Goal: Task Accomplishment & Management: Complete application form

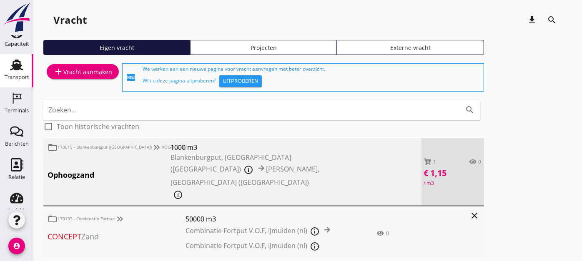
scroll to position [81, 0]
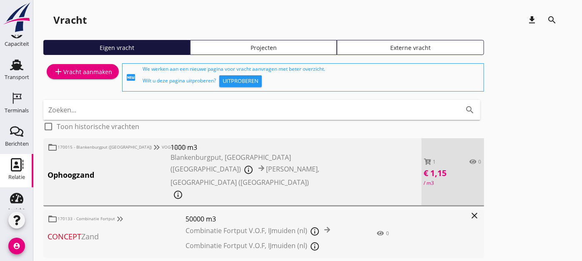
click at [10, 160] on icon "Relatie" at bounding box center [16, 164] width 13 height 13
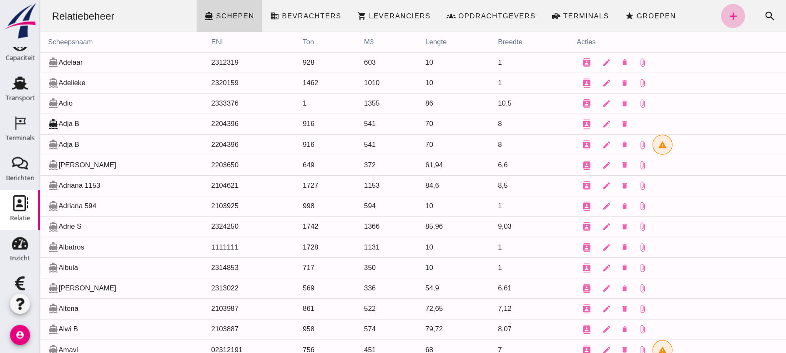
scroll to position [81, 0]
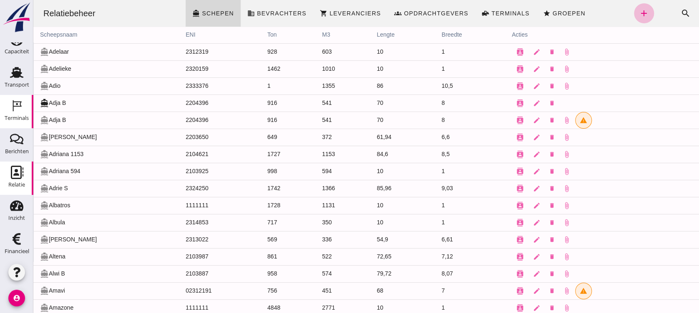
click at [13, 105] on use at bounding box center [17, 105] width 9 height 11
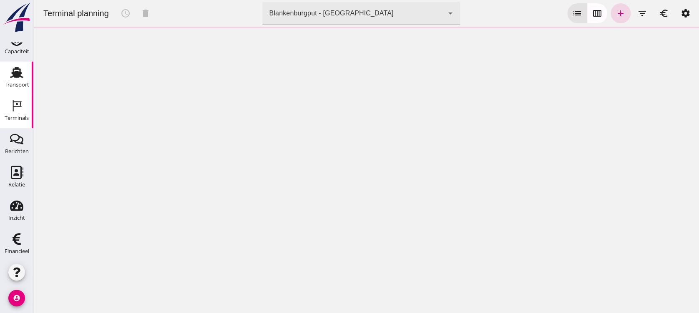
click at [9, 79] on div "Transport" at bounding box center [17, 85] width 25 height 12
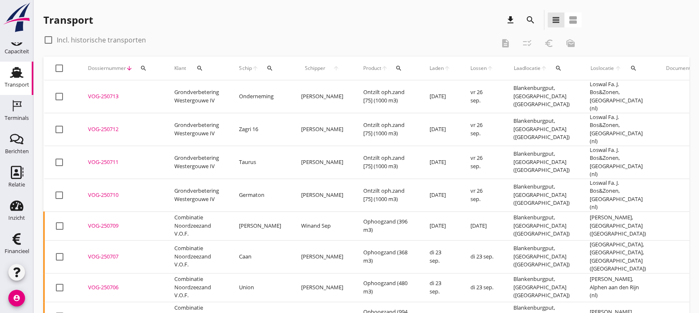
click at [271, 71] on icon "search" at bounding box center [269, 68] width 7 height 7
click at [288, 90] on input "Zoek op (scheeps)naam" at bounding box center [308, 92] width 87 height 13
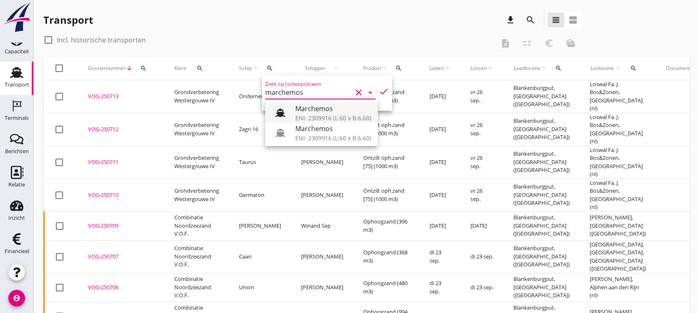
click at [348, 111] on div "Marchemos" at bounding box center [333, 109] width 76 height 10
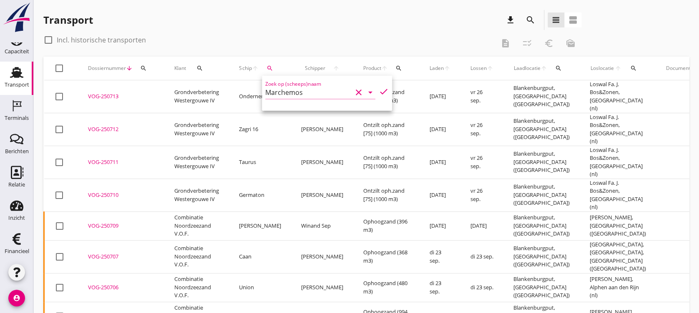
click at [378, 93] on icon "check" at bounding box center [383, 92] width 10 height 10
type input "Marchemos"
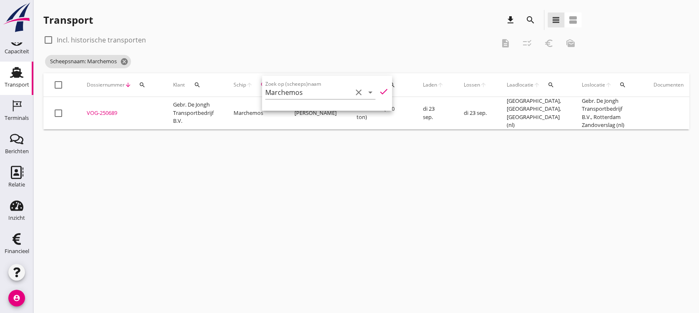
click at [127, 43] on label "Incl. historische transporten" at bounding box center [101, 40] width 89 height 8
checkbox input "true"
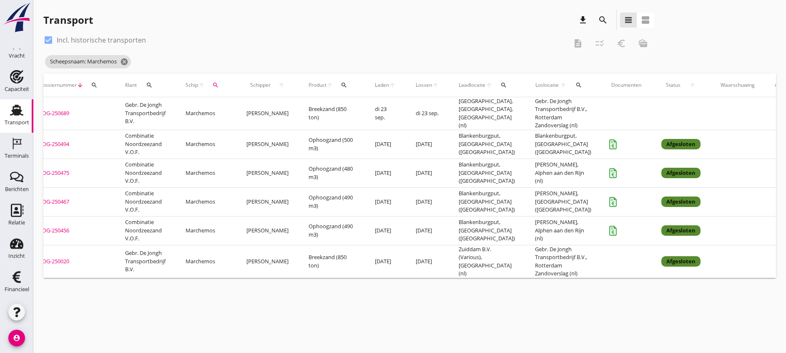
scroll to position [0, 68]
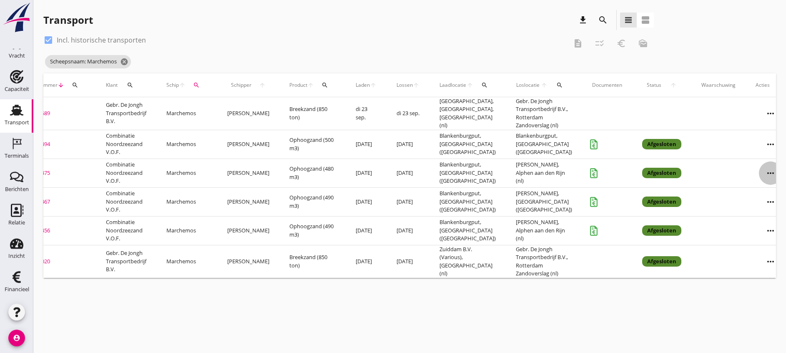
click at [581, 173] on icon "more_horiz" at bounding box center [770, 172] width 23 height 23
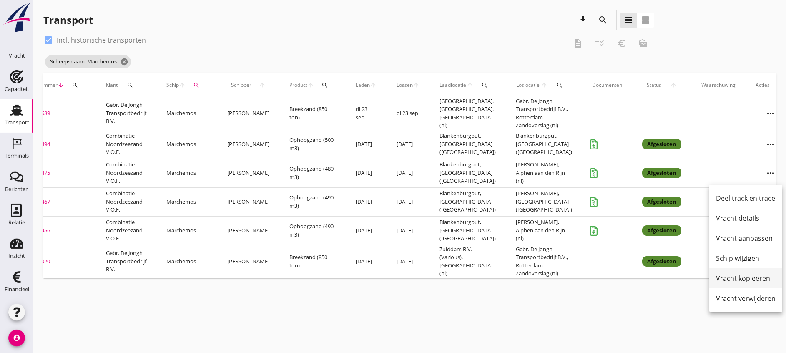
click at [581, 261] on div "Vracht kopieeren" at bounding box center [746, 278] width 60 height 10
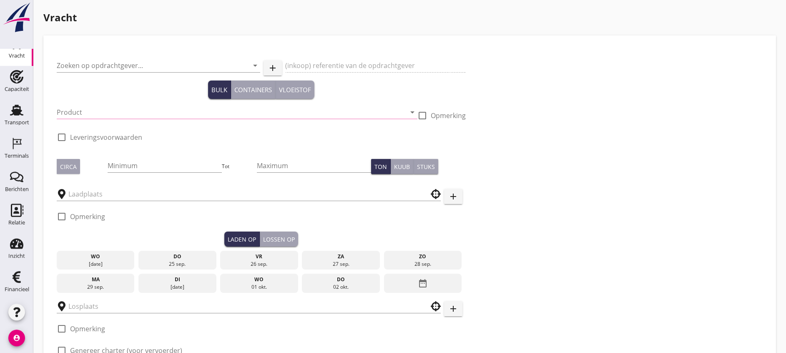
type input "Combinatie Noordzeezand V.O.F."
type input "Ophoogzand (6120)"
type input "379"
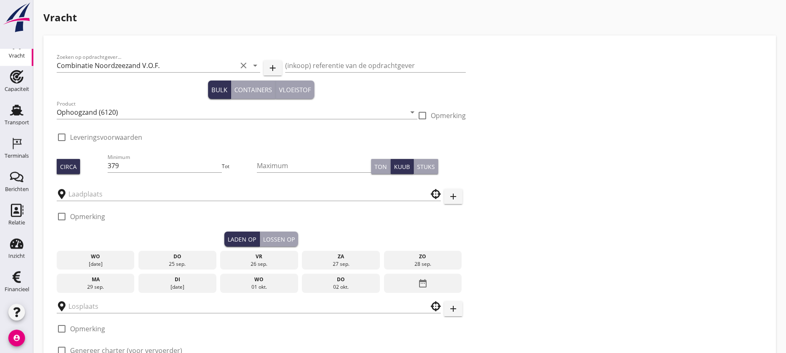
checkbox input "true"
type input "Blankenburgput"
type input "[PERSON_NAME]"
checkbox input "true"
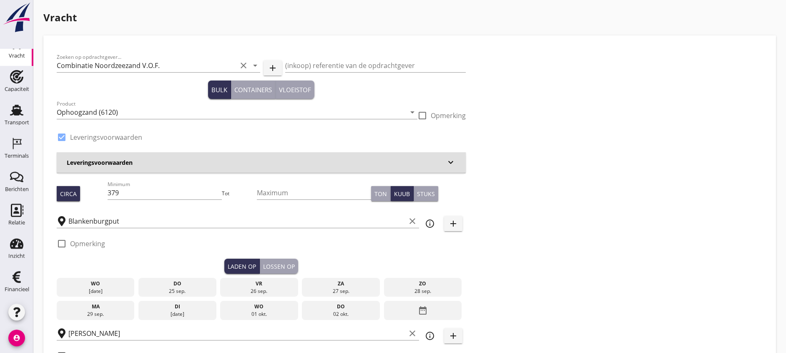
radio input "false"
type input "1.15"
radio input "false"
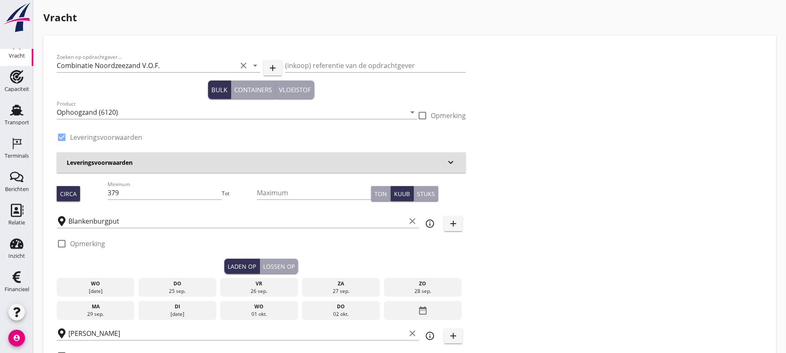
drag, startPoint x: 132, startPoint y: 287, endPoint x: 137, endPoint y: 287, distance: 5.0
click at [140, 261] on div "25 sep." at bounding box center [177, 291] width 74 height 8
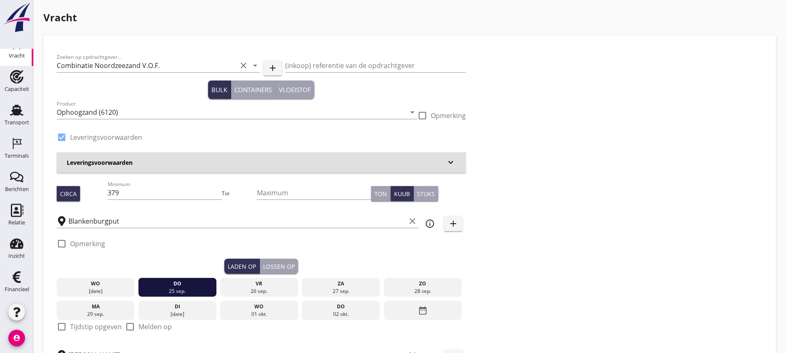
click at [263, 261] on div "Lossen op" at bounding box center [279, 266] width 32 height 9
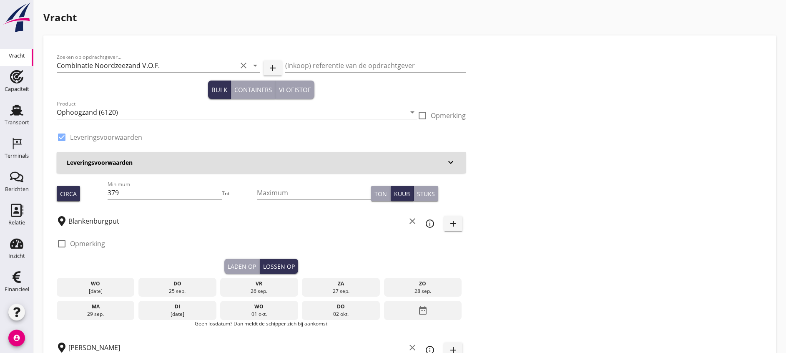
click at [145, 261] on div "do" at bounding box center [177, 284] width 74 height 8
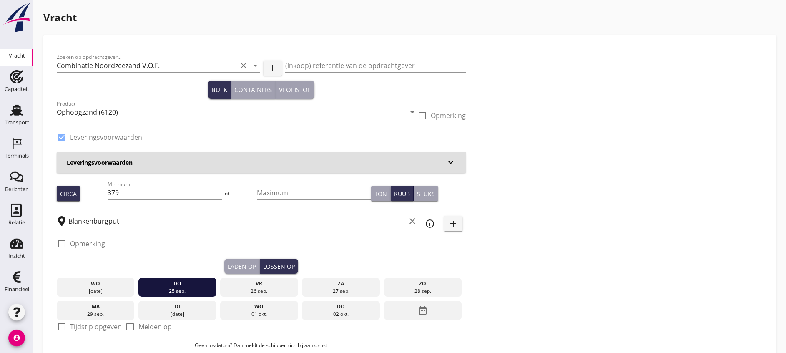
click at [228, 261] on div "Laden op" at bounding box center [242, 266] width 28 height 9
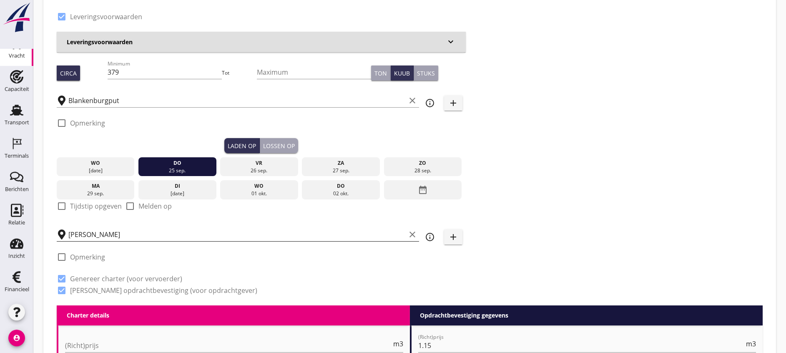
scroll to position [125, 0]
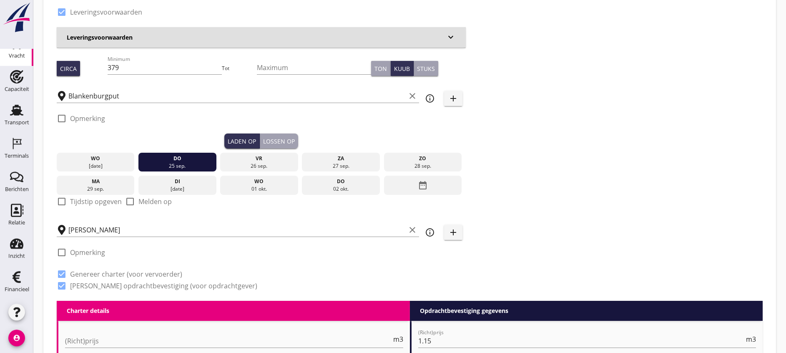
click at [97, 199] on label "Tijdstip opgeven" at bounding box center [96, 201] width 52 height 8
checkbox input "true"
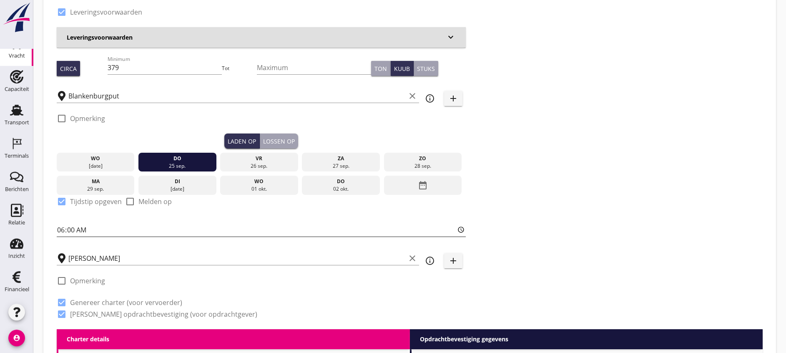
click at [60, 228] on input "06:00" at bounding box center [261, 229] width 409 height 13
type input "09:00"
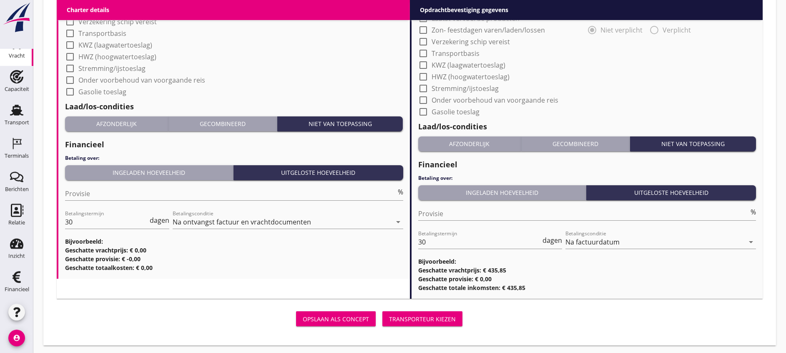
scroll to position [425, 0]
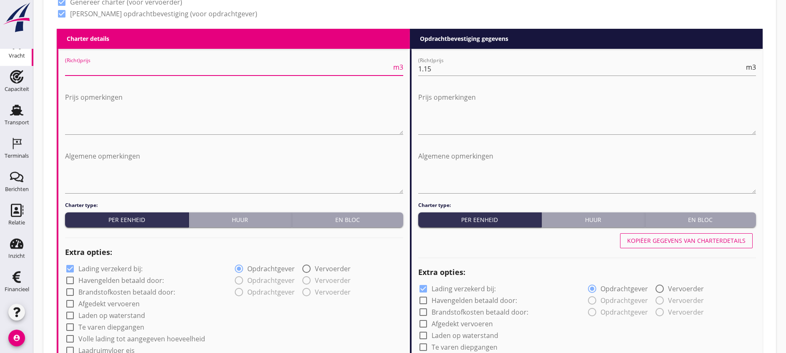
click at [236, 62] on input "(Richt)prijs" at bounding box center [228, 68] width 326 height 13
type input "1.15"
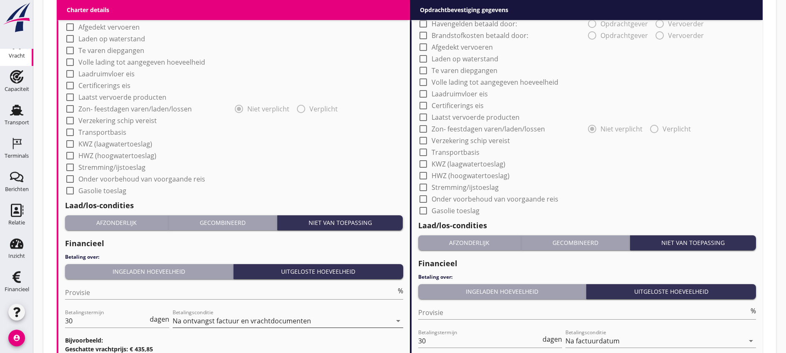
scroll to position [800, 0]
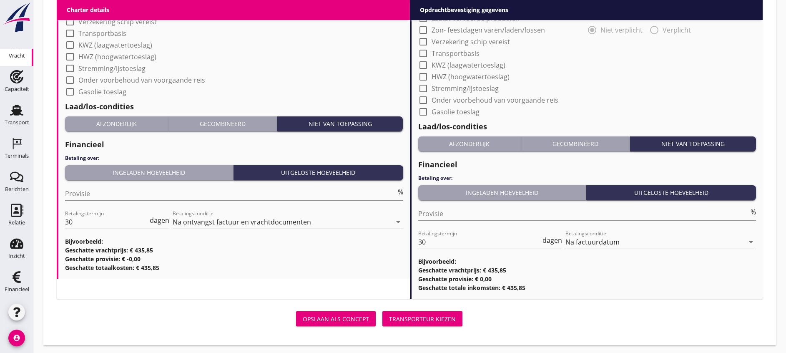
click at [382, 261] on button "Transporteur kiezen" at bounding box center [422, 318] width 80 height 15
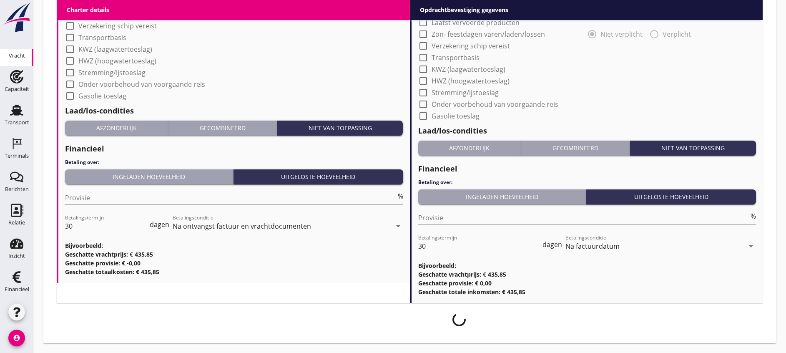
scroll to position [794, 0]
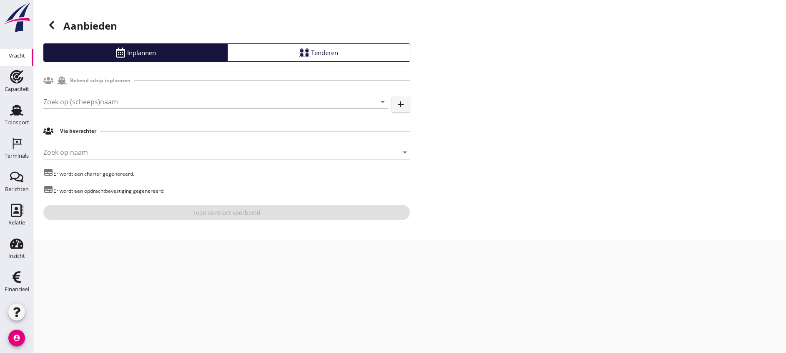
click at [204, 95] on div "Zoek op (scheeps)naam arrow_drop_down add" at bounding box center [226, 103] width 366 height 27
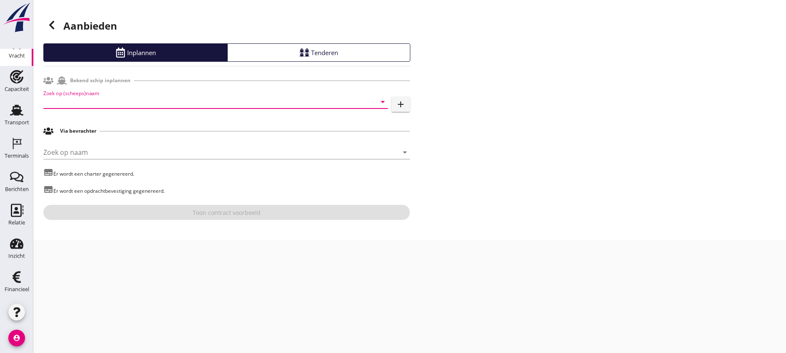
click at [209, 98] on input "Zoek op (scheeps)naam" at bounding box center [203, 101] width 321 height 13
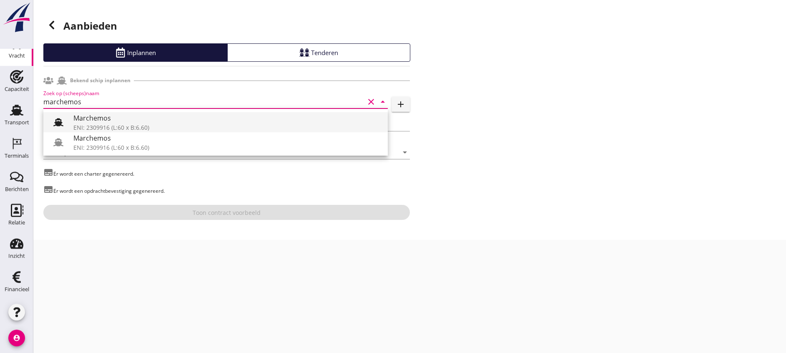
click at [204, 119] on div "Marchemos" at bounding box center [227, 118] width 308 height 10
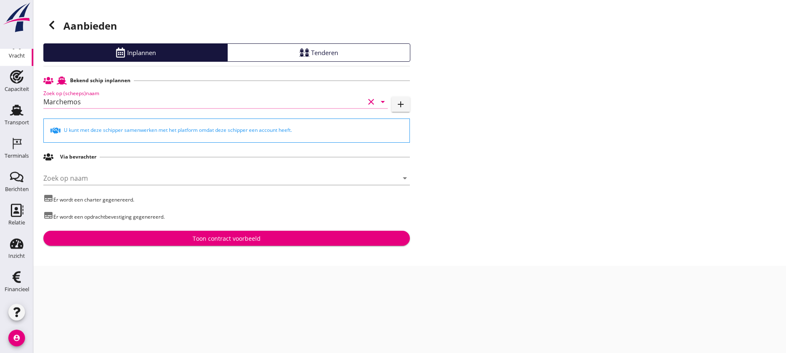
type input "Marchemos"
click at [252, 231] on button "Toon contract voorbeeld" at bounding box center [226, 237] width 366 height 15
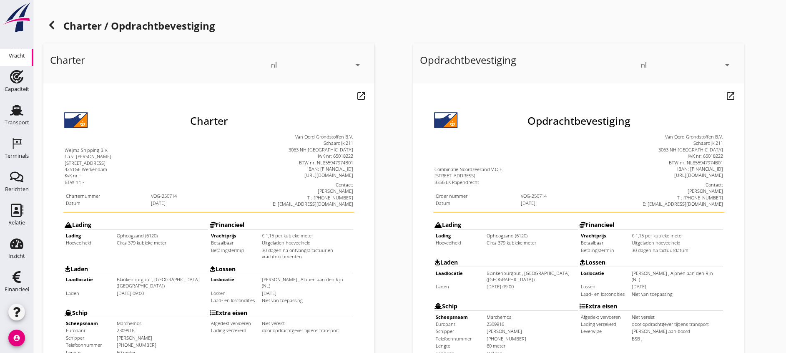
scroll to position [265, 0]
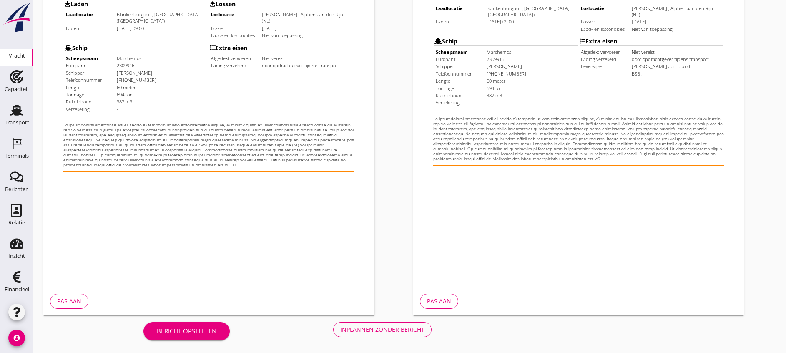
click at [333, 261] on button "Inplannen zonder bericht" at bounding box center [382, 329] width 98 height 15
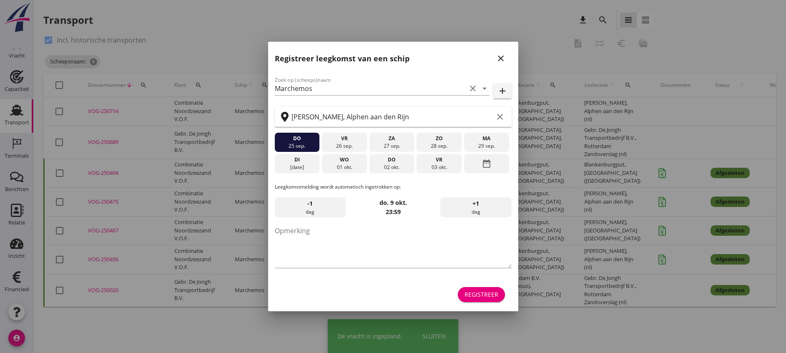
click at [481, 261] on button "Registreer" at bounding box center [481, 294] width 47 height 15
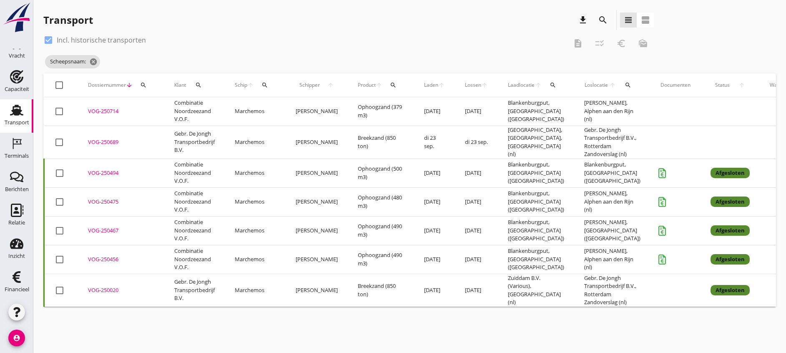
drag, startPoint x: 13, startPoint y: 101, endPoint x: 86, endPoint y: 93, distance: 73.0
click at [13, 105] on use at bounding box center [16, 110] width 13 height 11
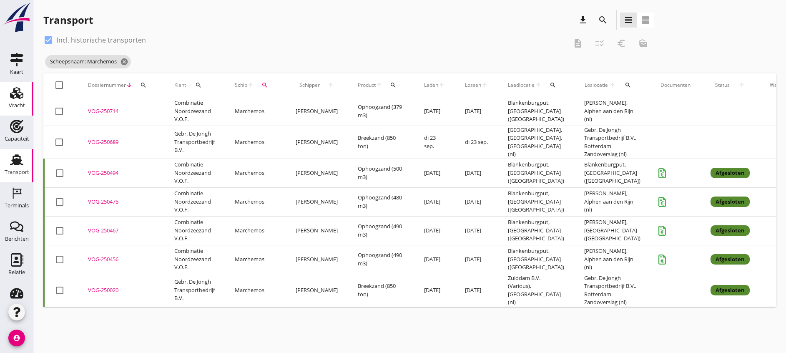
click at [13, 82] on link "Vracht Vracht" at bounding box center [16, 98] width 33 height 33
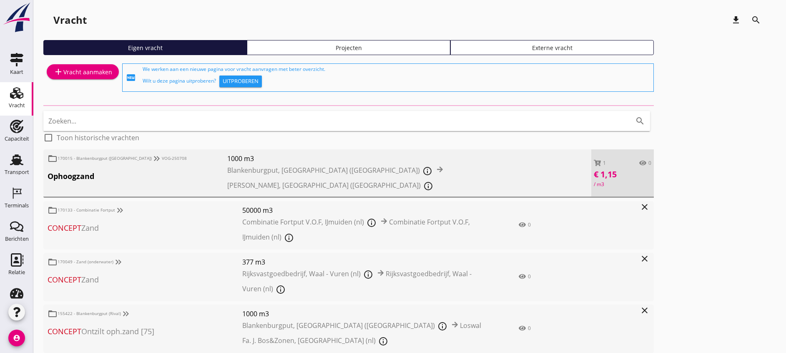
click at [264, 47] on div "Projecten" at bounding box center [349, 47] width 196 height 9
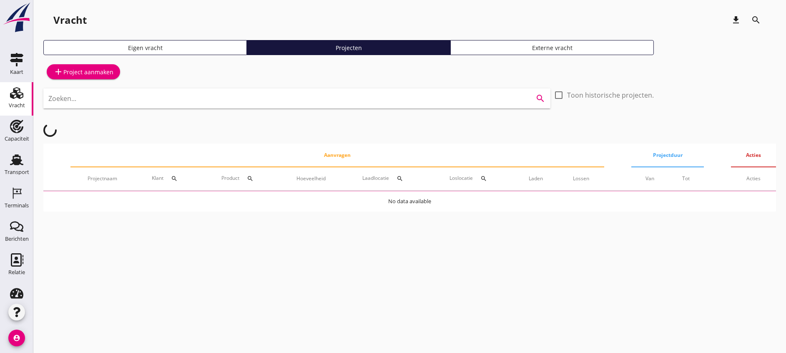
click at [223, 94] on input "Zoeken..." at bounding box center [285, 98] width 474 height 13
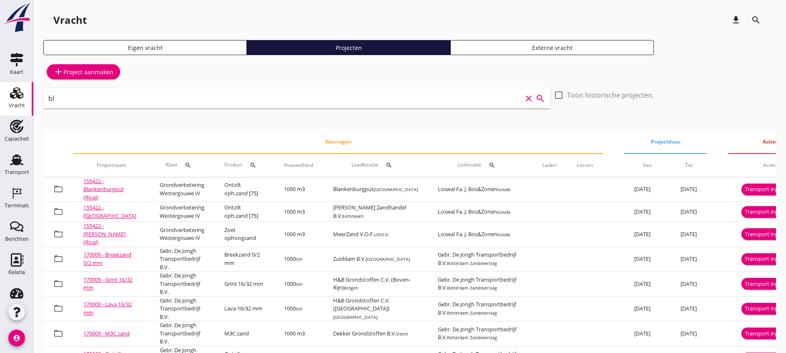
type input "b"
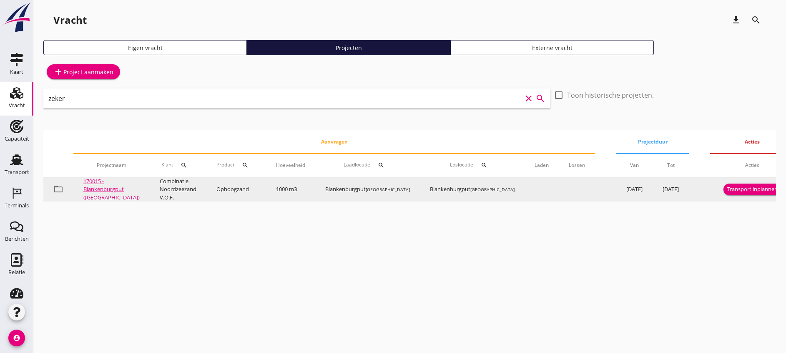
type input "zeker"
click at [581, 188] on div "Transport inplannen" at bounding box center [752, 189] width 51 height 8
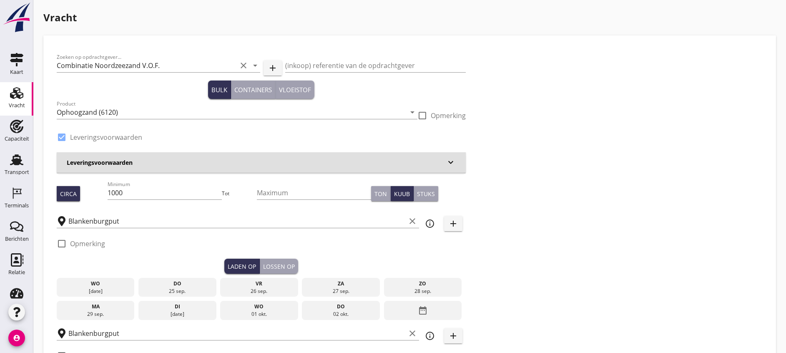
click at [10, 95] on use at bounding box center [16, 93] width 13 height 12
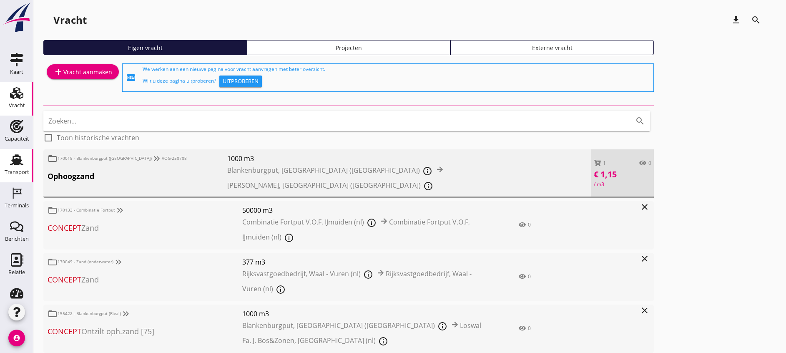
click at [21, 164] on div "Transport" at bounding box center [17, 159] width 20 height 13
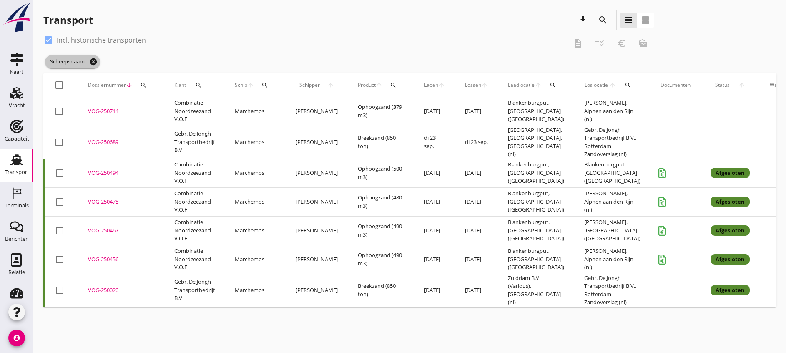
click at [94, 58] on icon "cancel" at bounding box center [93, 62] width 8 height 8
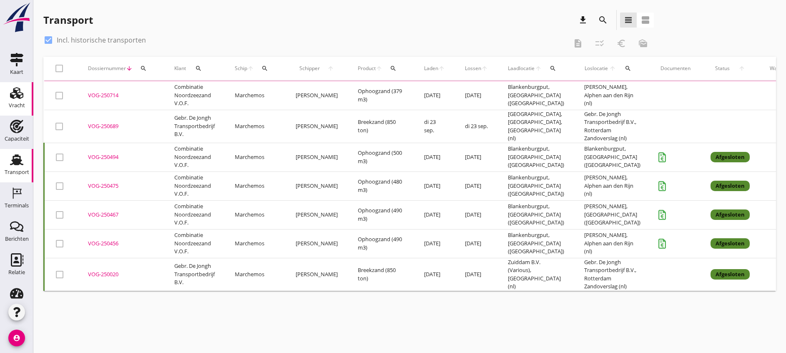
click at [11, 95] on icon "Vracht" at bounding box center [16, 92] width 13 height 13
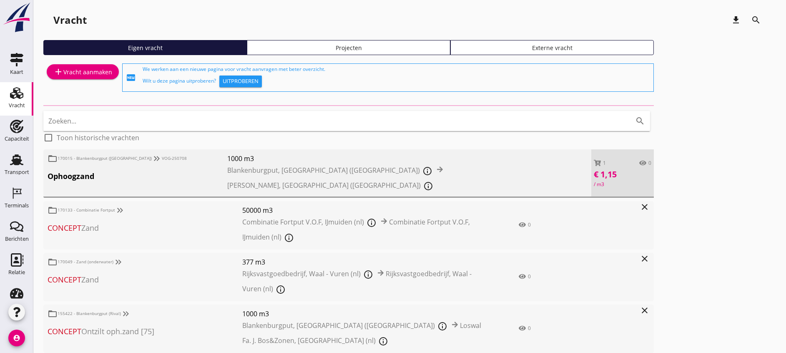
click at [286, 45] on div "Projecten" at bounding box center [349, 47] width 196 height 9
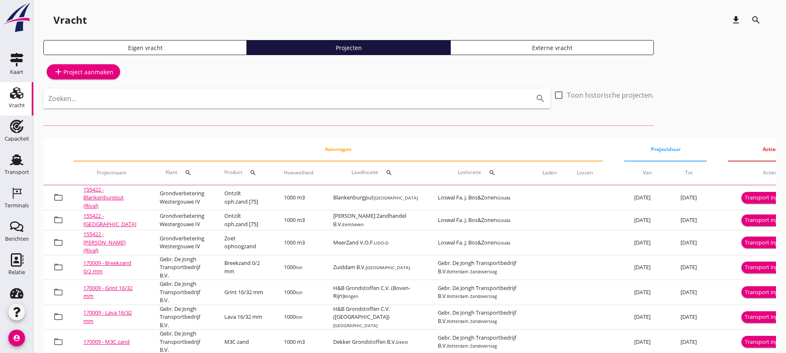
click at [261, 104] on input "Zoeken..." at bounding box center [285, 98] width 474 height 13
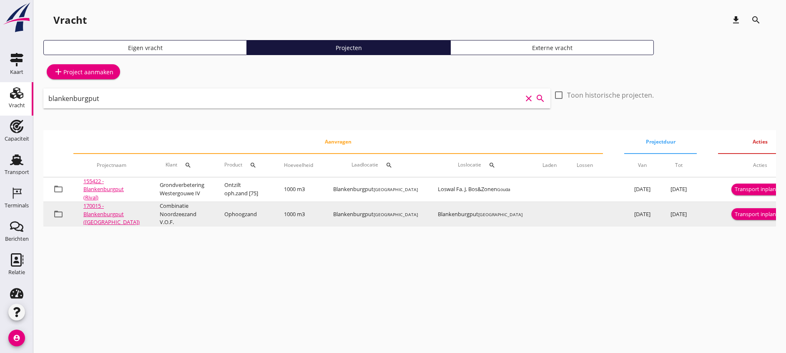
type input "blankenburgput"
click at [581, 209] on button "Transport inplannen" at bounding box center [760, 214] width 58 height 12
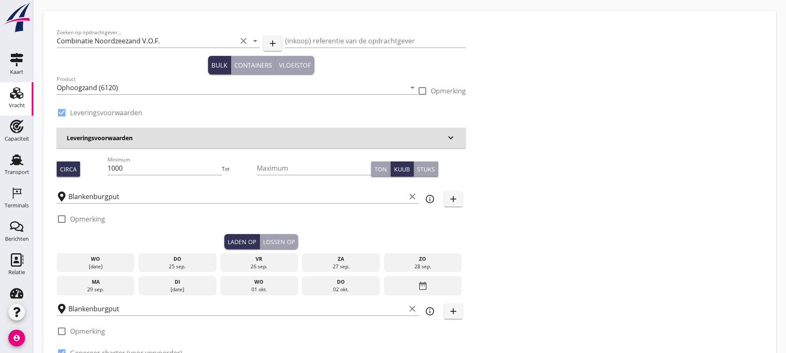
scroll to position [63, 0]
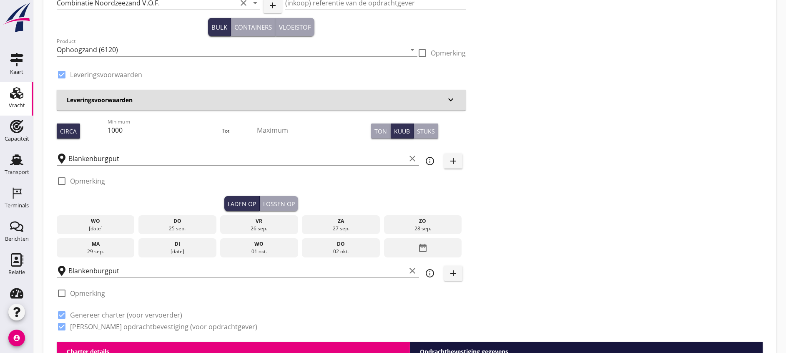
click at [150, 226] on div "25 sep." at bounding box center [177, 229] width 74 height 8
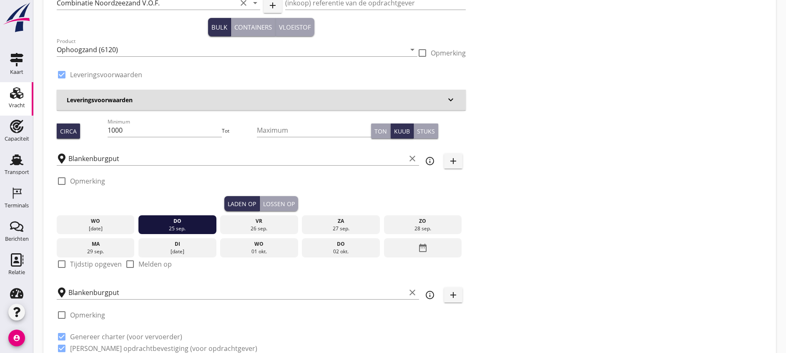
click at [260, 198] on button "Lossen op" at bounding box center [279, 203] width 38 height 15
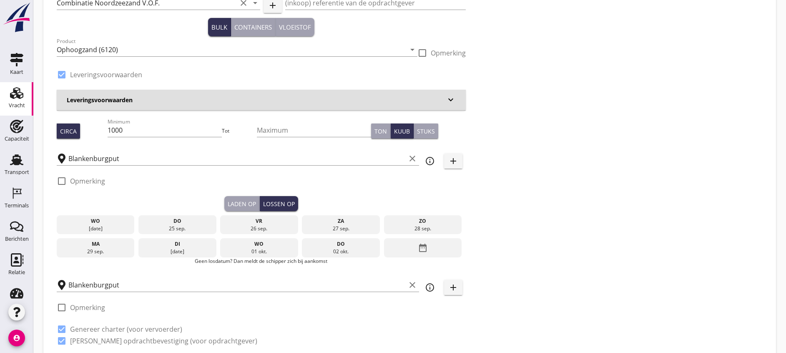
click at [147, 231] on div "[DATE]" at bounding box center [177, 224] width 78 height 19
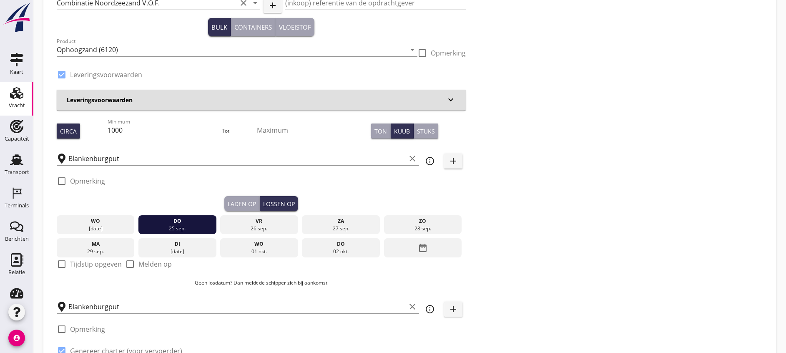
click at [228, 206] on div "Laden op" at bounding box center [242, 203] width 28 height 9
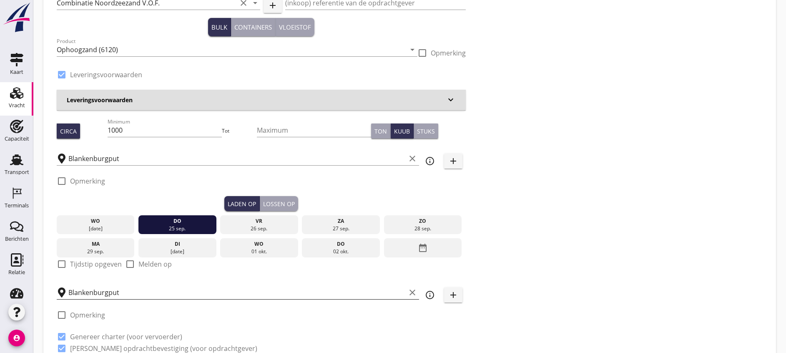
click at [115, 261] on input "Blankenburgput" at bounding box center [236, 292] width 337 height 13
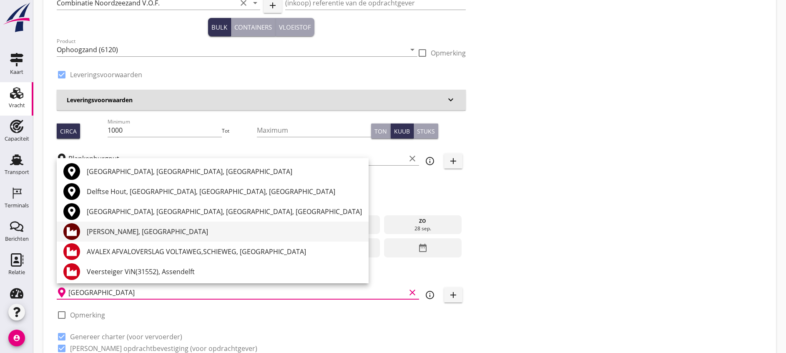
click at [169, 227] on div "[PERSON_NAME], [GEOGRAPHIC_DATA]" at bounding box center [224, 231] width 275 height 10
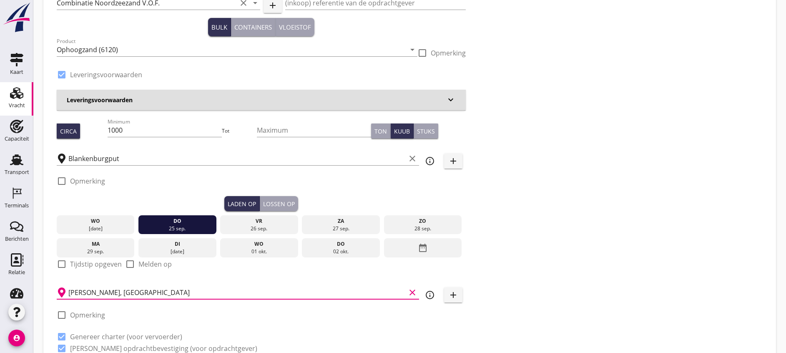
type input "[PERSON_NAME], [GEOGRAPHIC_DATA]"
click at [86, 261] on label "Tijdstip opgeven" at bounding box center [96, 264] width 52 height 8
checkbox input "true"
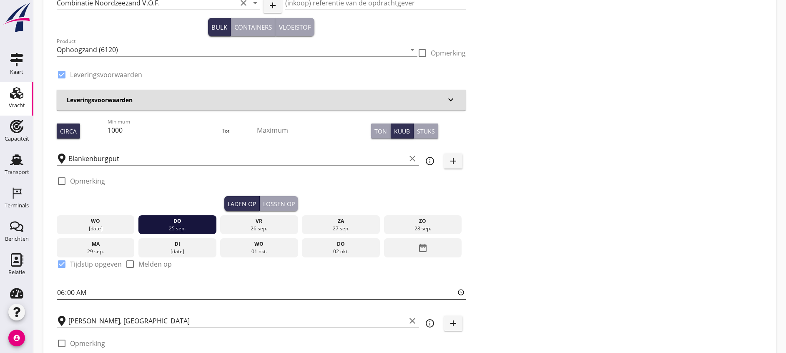
click at [64, 261] on input "06:00" at bounding box center [261, 292] width 409 height 13
type input "17:00"
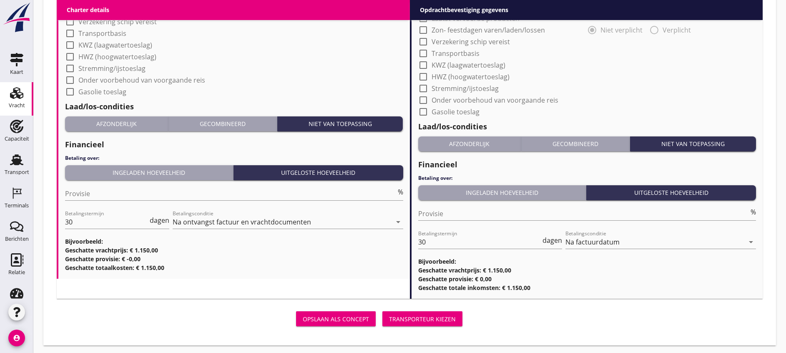
click at [389, 261] on div "Transporteur kiezen" at bounding box center [422, 318] width 67 height 9
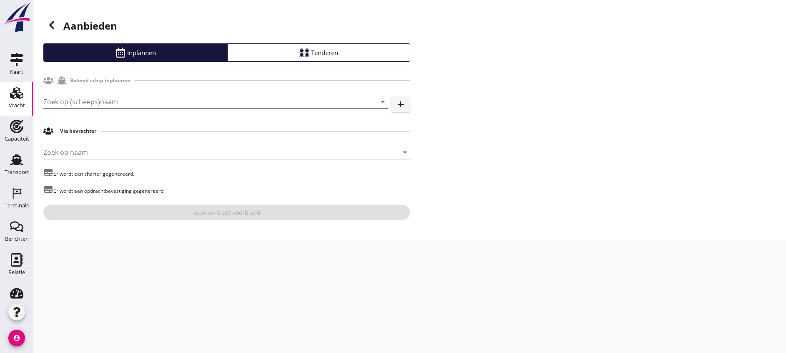
click at [170, 97] on input "Zoek op (scheeps)naam" at bounding box center [203, 101] width 321 height 13
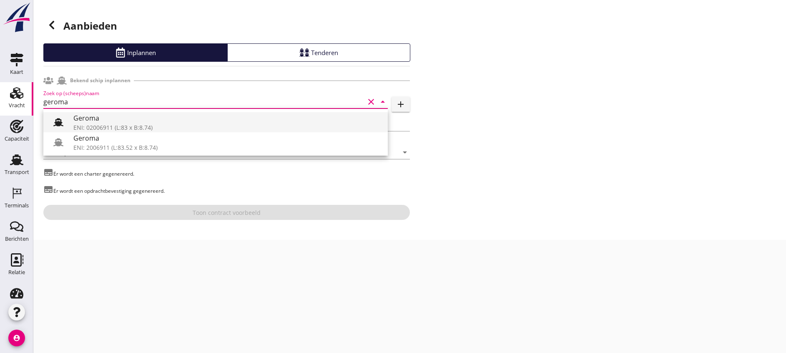
click at [172, 122] on div "Geroma" at bounding box center [227, 118] width 308 height 10
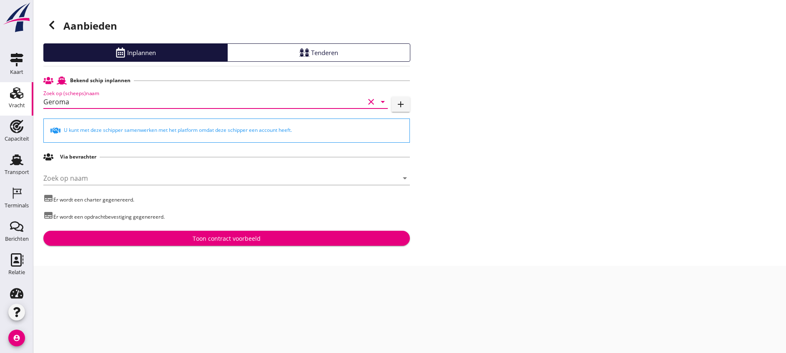
type input "Geroma"
click at [203, 236] on div "Toon contract voorbeeld" at bounding box center [227, 238] width 68 height 9
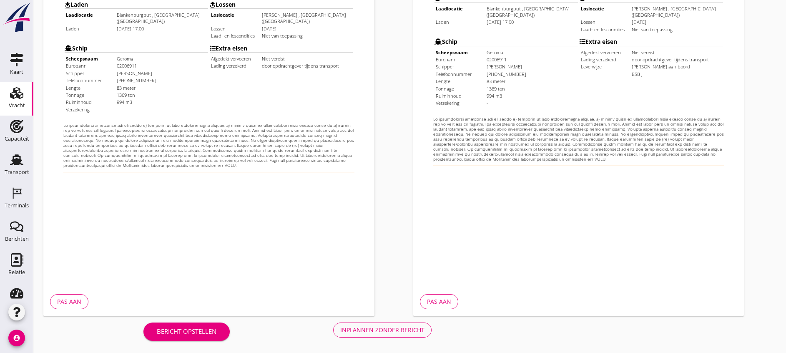
scroll to position [265, 0]
click at [229, 261] on div "Bericht opstellen Inplannen zonder bericht" at bounding box center [287, 329] width 488 height 28
click at [333, 261] on button "Inplannen zonder bericht" at bounding box center [382, 329] width 98 height 15
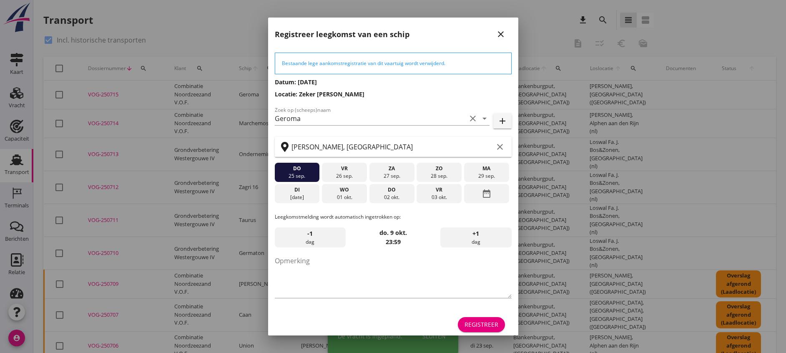
click at [474, 261] on div "Registreer" at bounding box center [481, 324] width 34 height 9
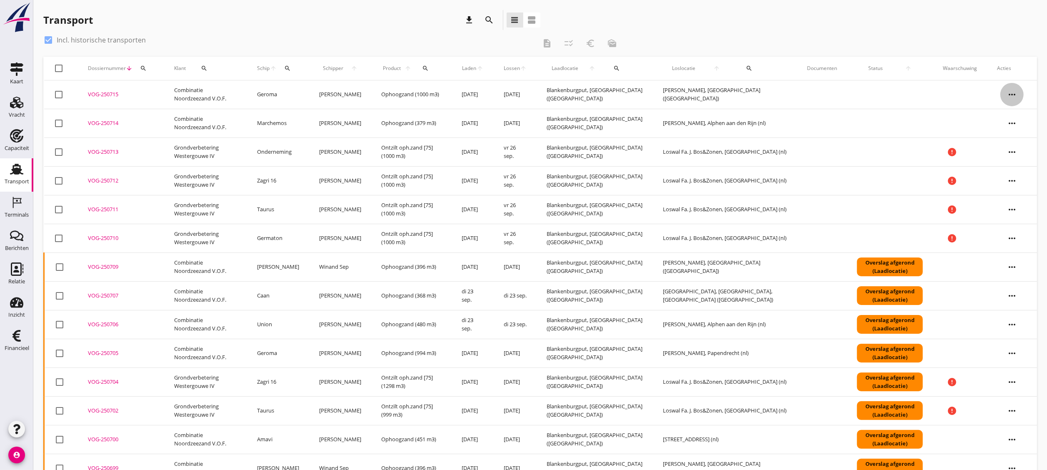
click at [581, 98] on icon "more_horiz" at bounding box center [1012, 94] width 23 height 23
click at [581, 143] on div "Vracht details" at bounding box center [1007, 140] width 60 height 10
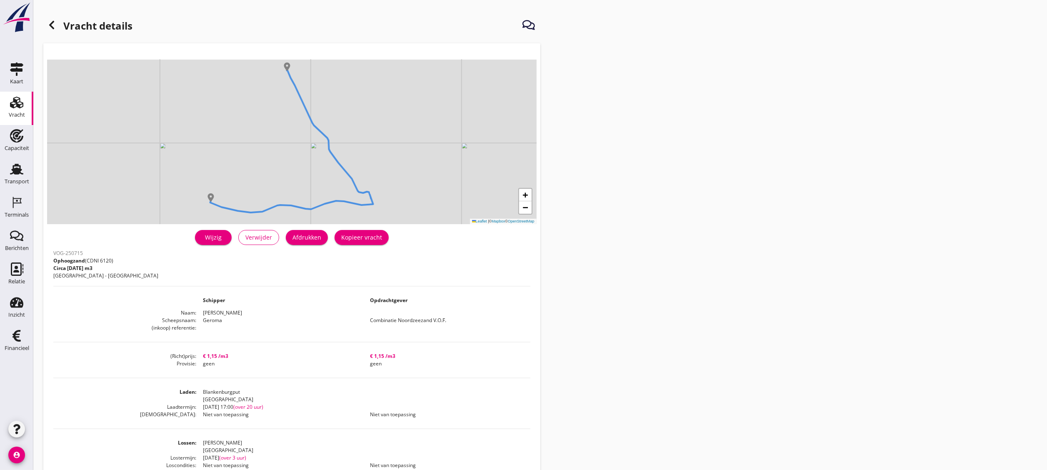
click at [223, 235] on div "Wijzig" at bounding box center [213, 237] width 23 height 9
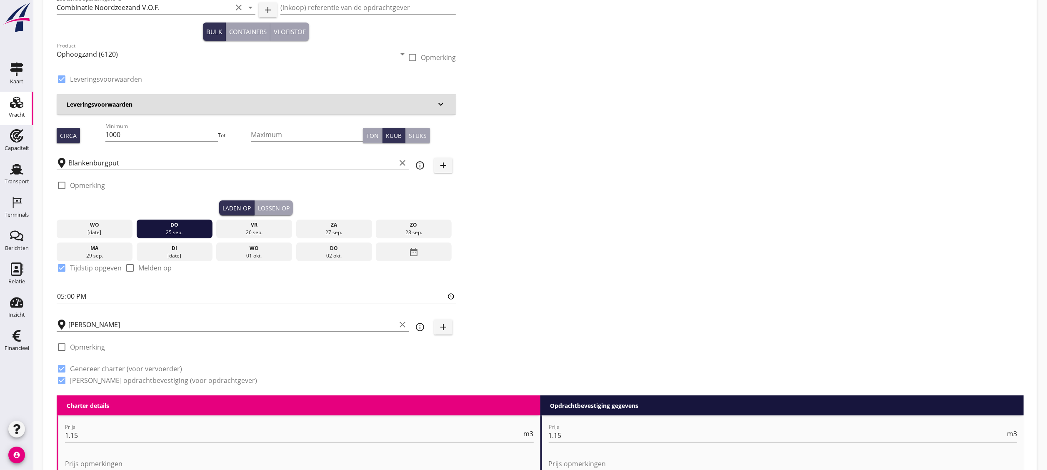
scroll to position [83, 0]
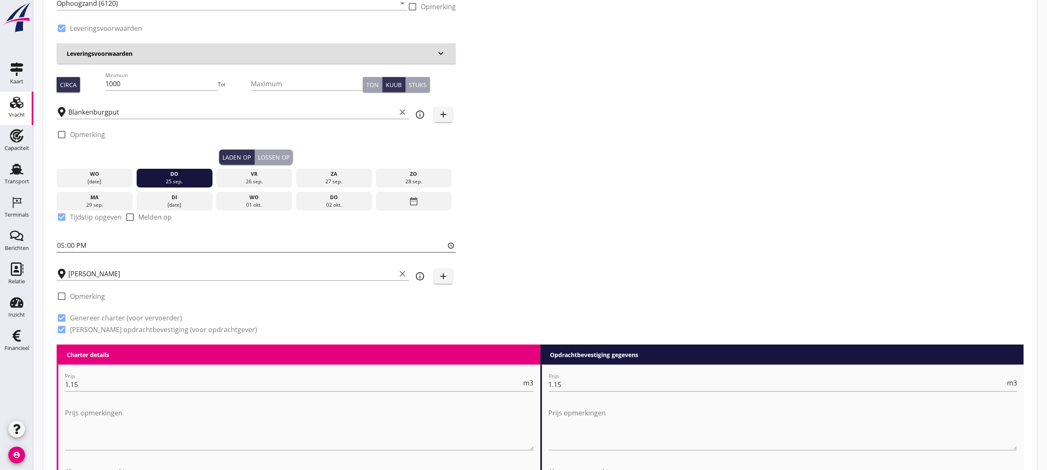
click at [75, 245] on input "17:00" at bounding box center [256, 245] width 399 height 13
type input "14:00"
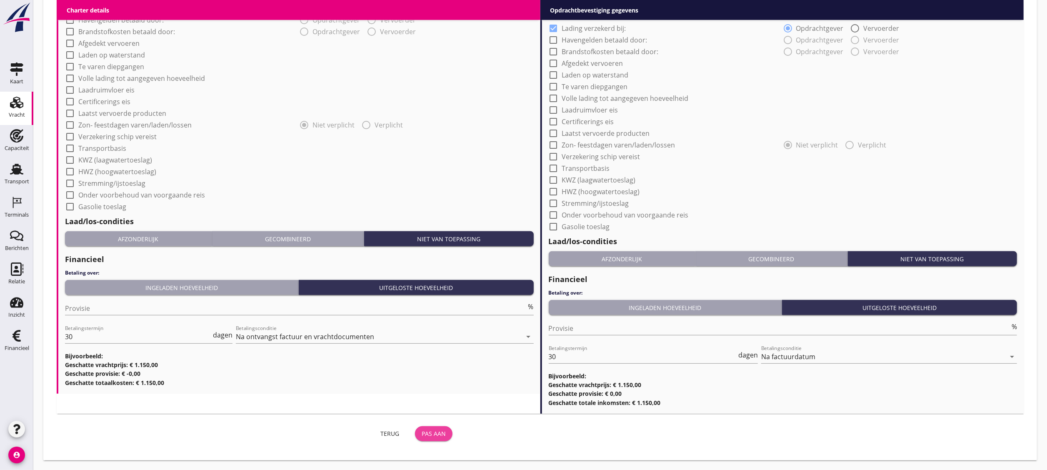
click at [441, 261] on div "Pas aan" at bounding box center [434, 433] width 24 height 9
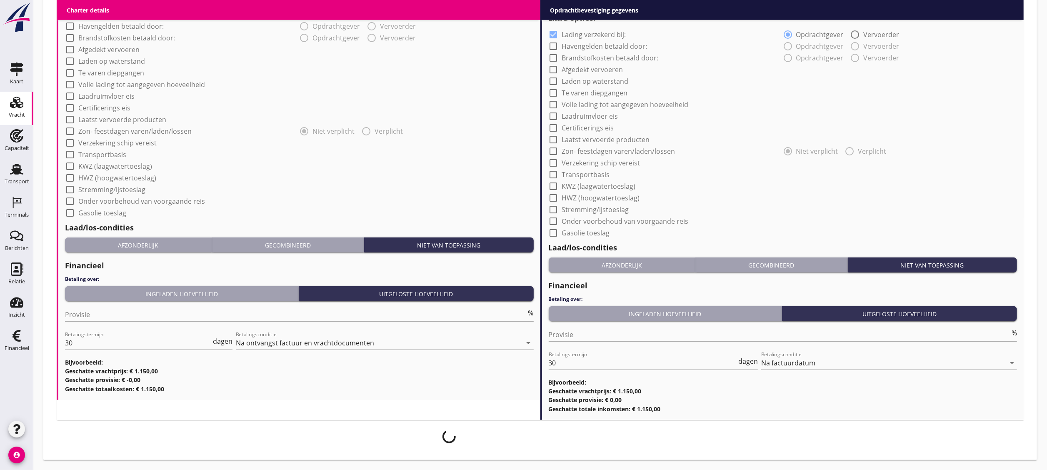
scroll to position [653, 0]
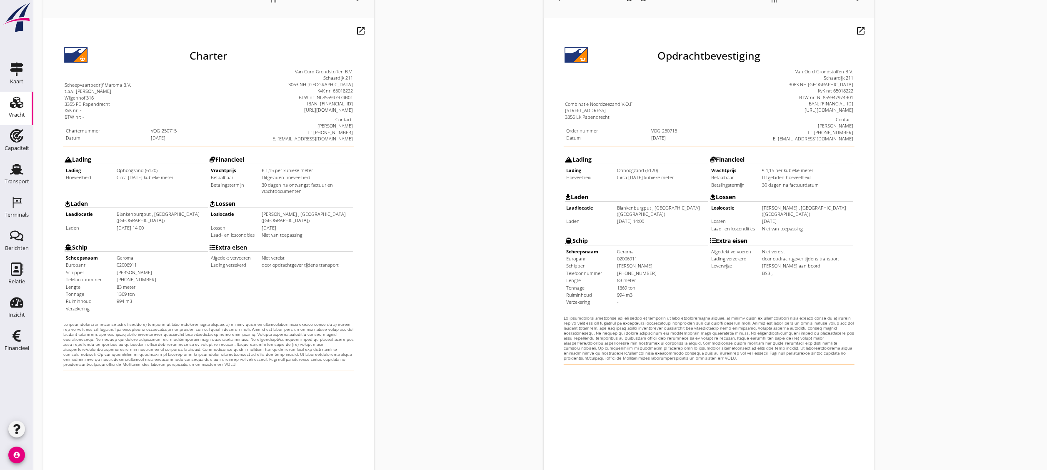
scroll to position [147, 0]
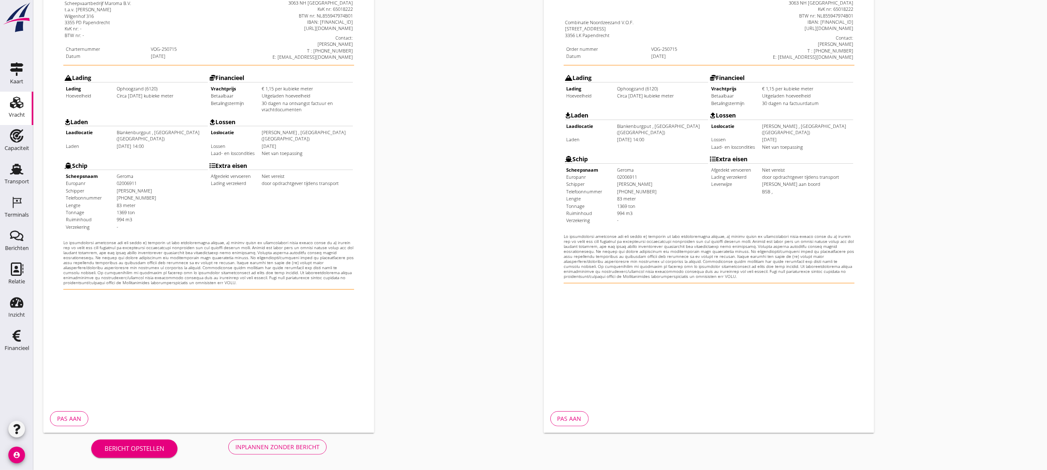
click at [312, 261] on div "Inplannen zonder bericht" at bounding box center [278, 447] width 84 height 9
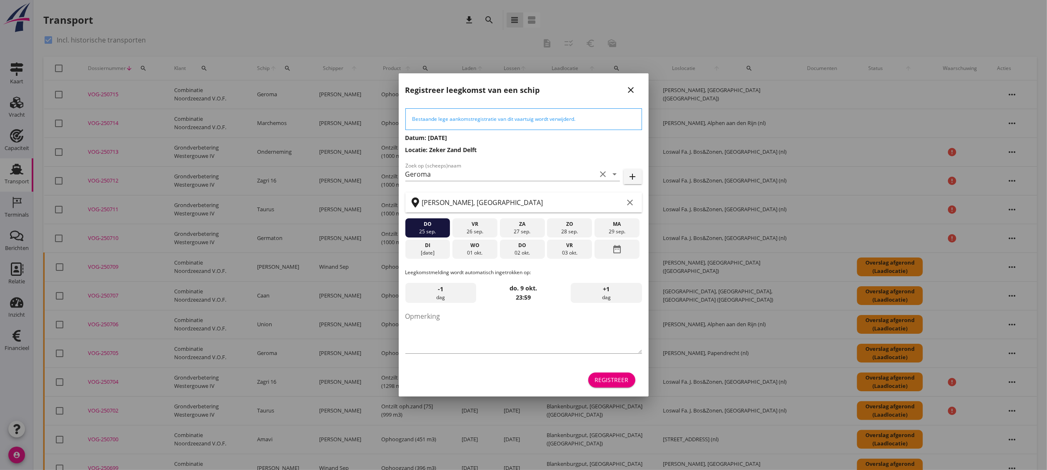
click at [581, 261] on div "Registreer" at bounding box center [524, 380] width 237 height 20
click at [581, 261] on div "Registreer" at bounding box center [612, 380] width 34 height 9
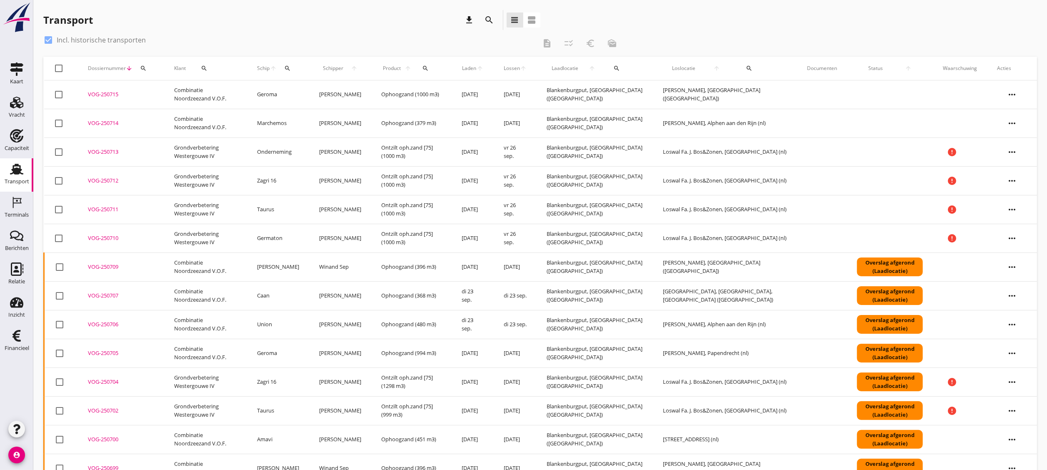
click at [581, 124] on icon "more_horiz" at bounding box center [1012, 123] width 23 height 23
click at [581, 188] on div "Vracht aanpassen" at bounding box center [1007, 188] width 60 height 10
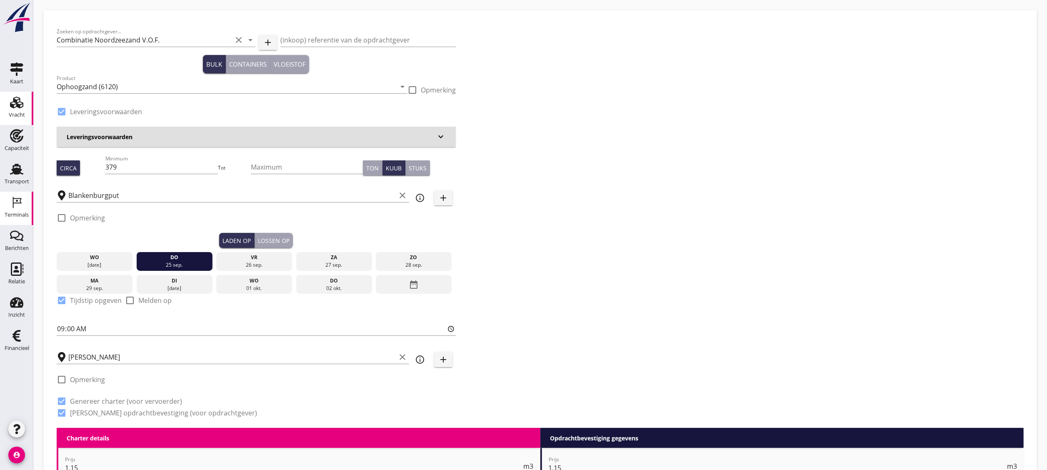
click at [20, 205] on icon "Terminals" at bounding box center [16, 202] width 13 height 13
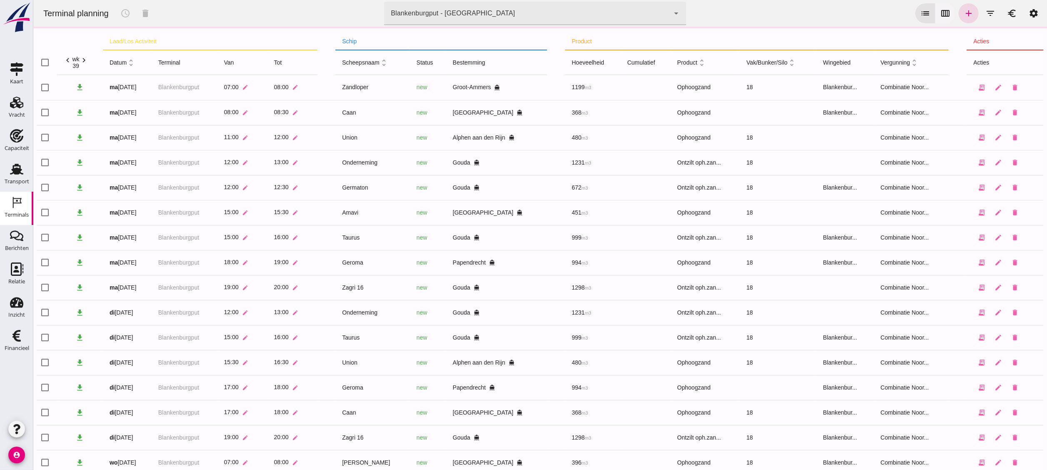
click at [581, 14] on icon "calendar_view_week" at bounding box center [945, 13] width 10 height 10
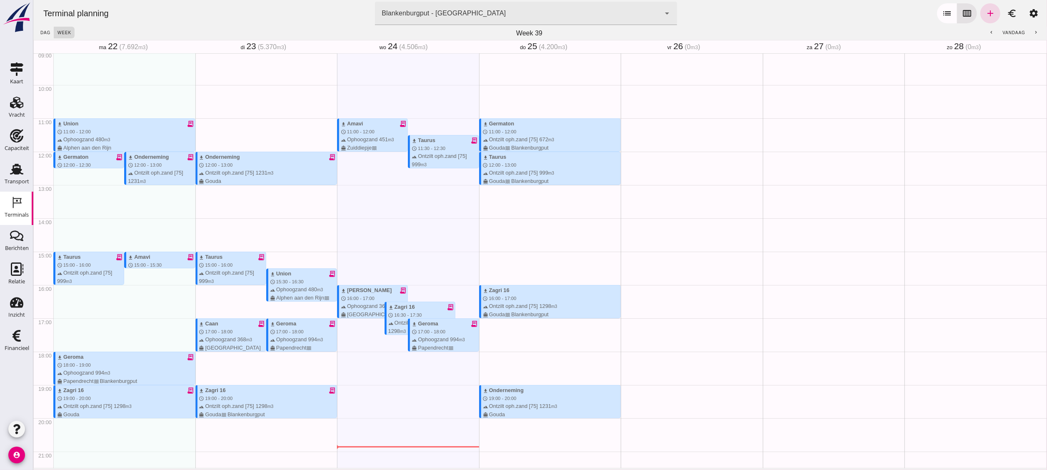
scroll to position [135, 0]
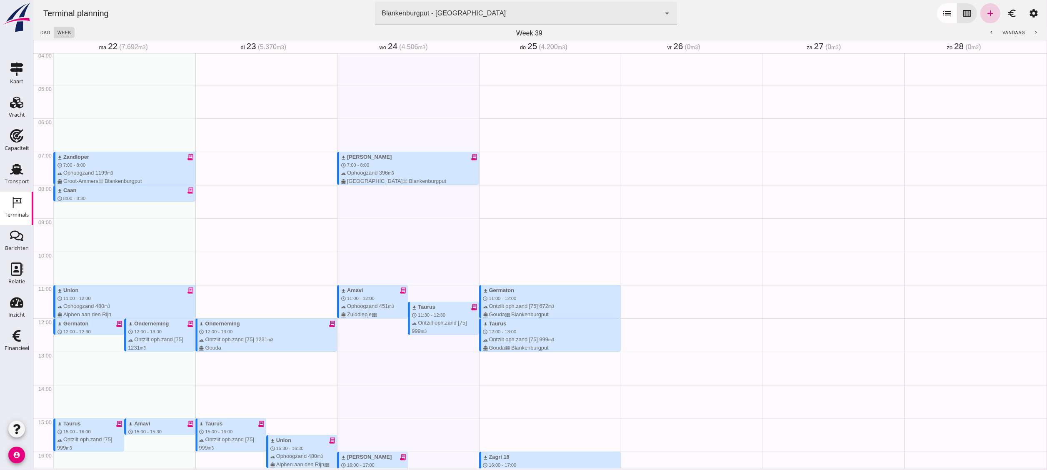
click at [581, 8] on icon "add" at bounding box center [990, 13] width 10 height 10
type input "Combinatie Noordzeezand V.O.F."
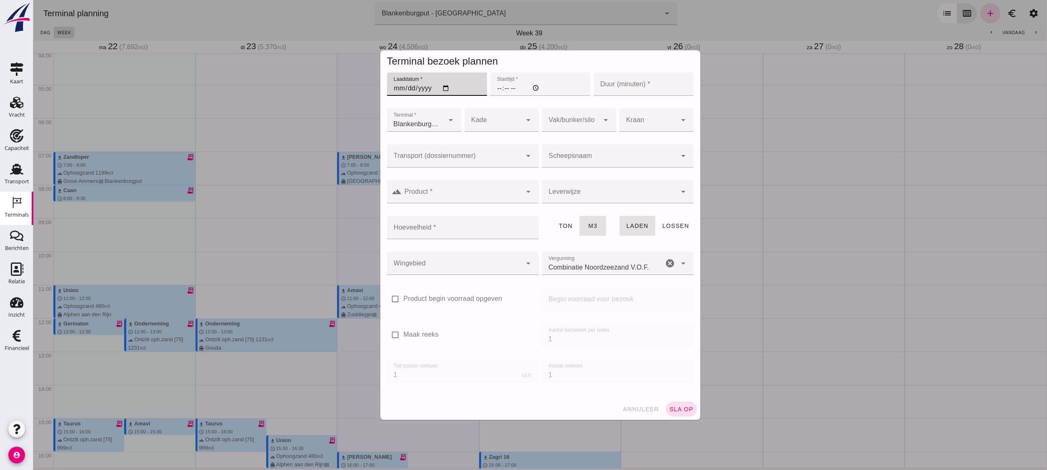
click at [443, 83] on input "Laaddatum *" at bounding box center [437, 84] width 100 height 23
type input "2025-09-25"
click at [490, 87] on input "Starttijd *" at bounding box center [540, 84] width 100 height 23
type input "09:00"
click at [498, 148] on div at bounding box center [454, 155] width 135 height 23
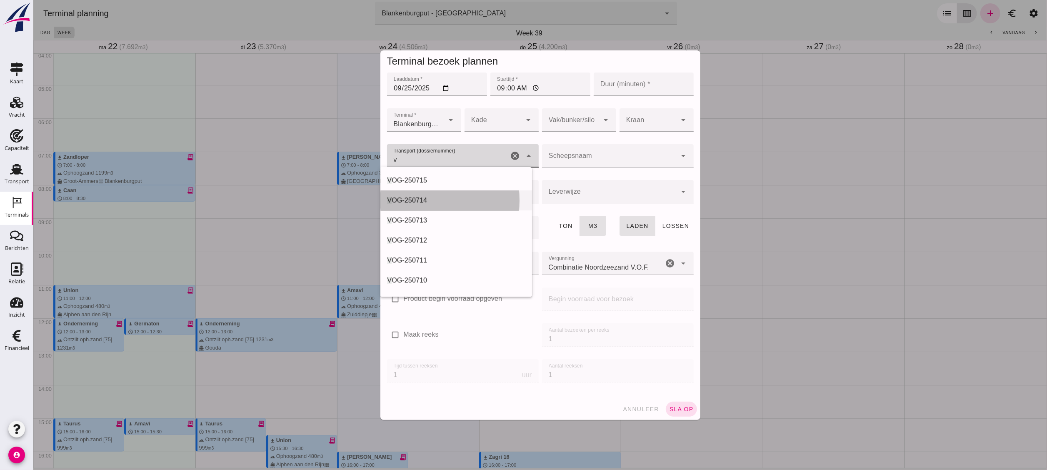
click at [444, 197] on div "V OG-250714" at bounding box center [456, 200] width 138 height 10
type input "VOG-250714"
type input "franco_on_board"
type input "387"
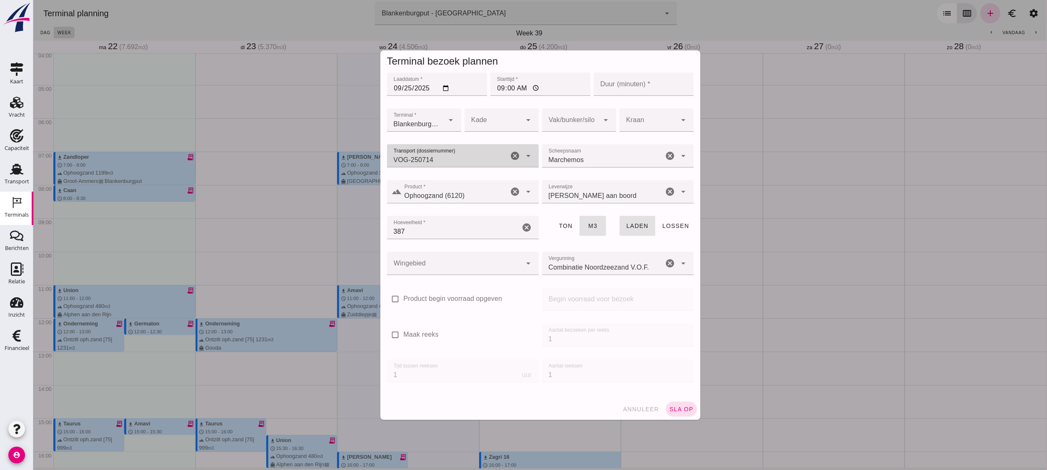
type input "VOG-250714"
click at [559, 122] on div at bounding box center [571, 119] width 58 height 23
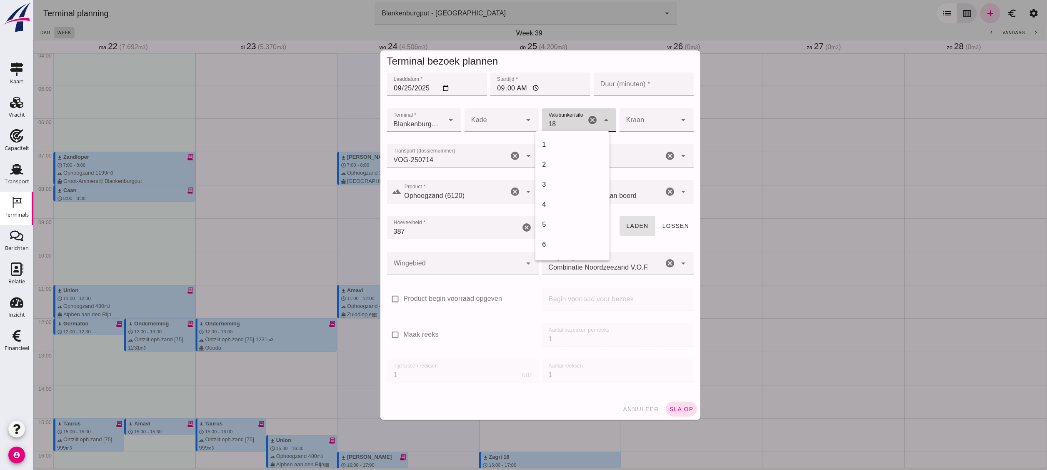
scroll to position [340, 0]
click at [562, 140] on div "18" at bounding box center [572, 145] width 61 height 10
type input "366"
click at [481, 261] on div at bounding box center [454, 263] width 135 height 23
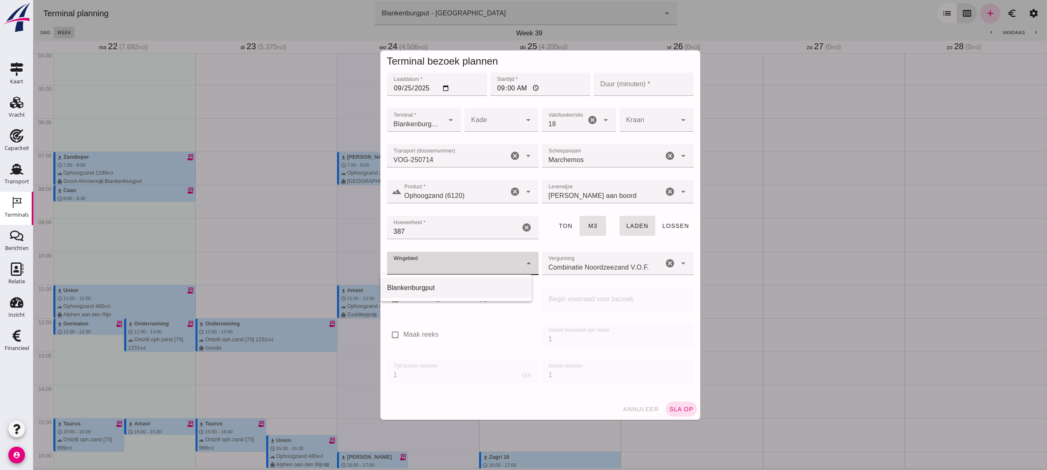
click at [483, 261] on div "Blankenburgput" at bounding box center [456, 288] width 138 height 10
type input "333"
click at [581, 261] on span "sla op" at bounding box center [681, 409] width 25 height 7
click at [581, 79] on input "Duur (minuten) *" at bounding box center [644, 84] width 100 height 23
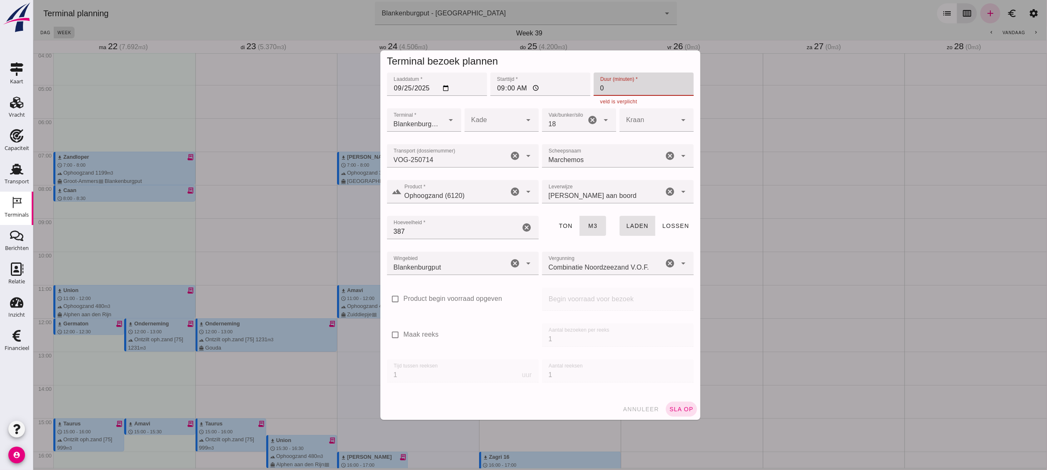
type input "6"
type input "60"
click at [581, 261] on button "sla op" at bounding box center [681, 409] width 31 height 15
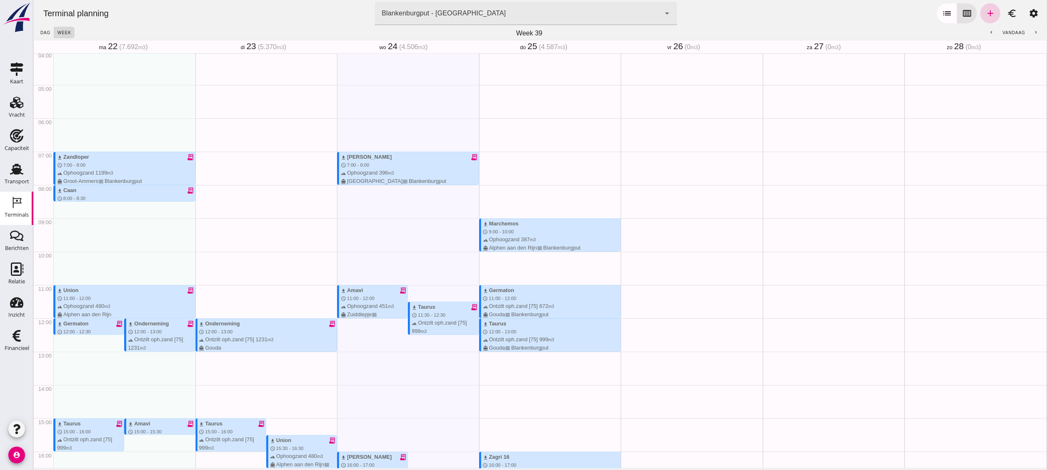
click at [581, 12] on icon "add" at bounding box center [990, 13] width 10 height 10
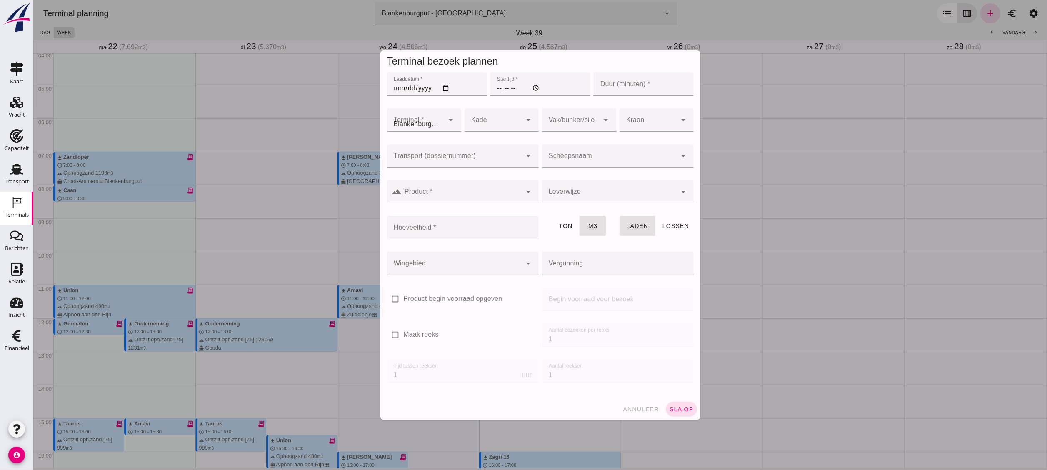
type input "Combinatie Noordzeezand V.O.F."
click at [437, 88] on input "Laaddatum *" at bounding box center [437, 84] width 100 height 23
type input "2025-09-25"
click at [490, 82] on input "Starttijd *" at bounding box center [540, 84] width 100 height 23
type input "14:00"
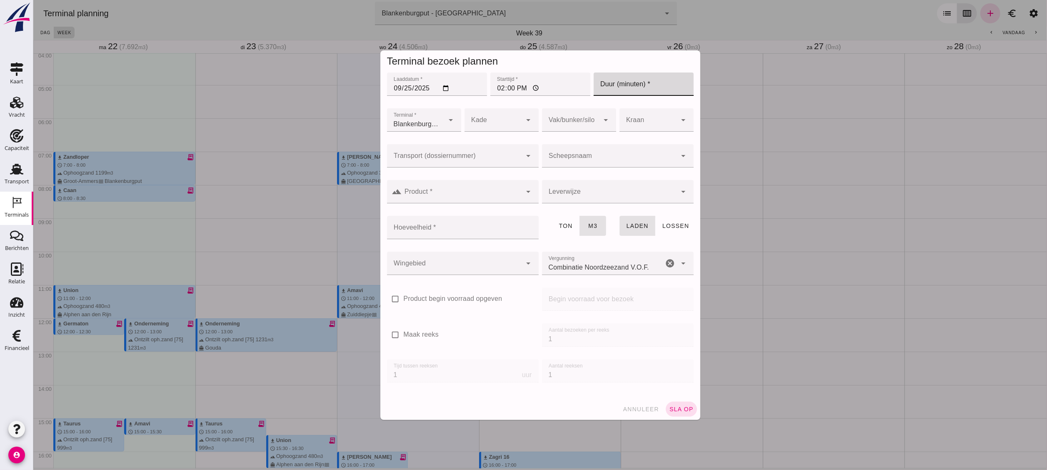
click at [581, 86] on input "Duur (minuten) *" at bounding box center [644, 84] width 100 height 23
type input "60"
click at [494, 158] on input "Transport (dossiernummer)" at bounding box center [454, 160] width 135 height 10
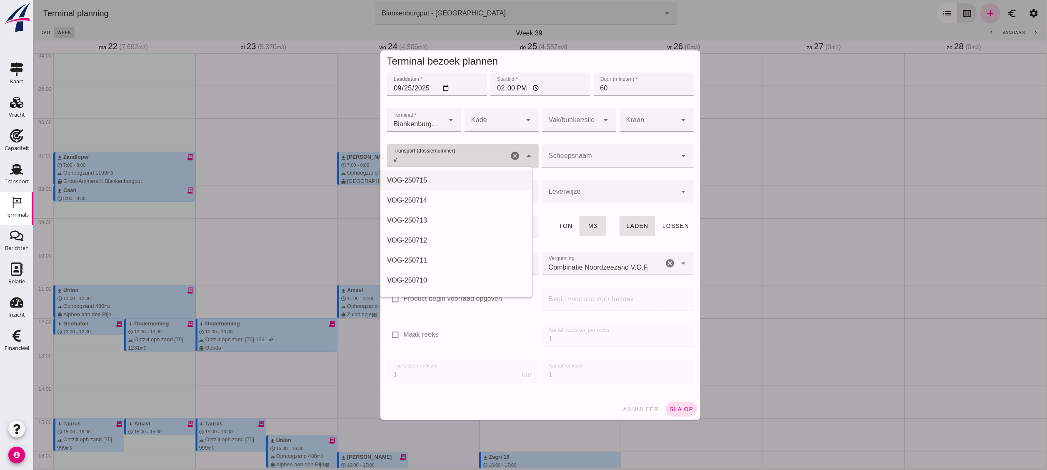
click at [481, 174] on div "V OG-250715" at bounding box center [456, 180] width 152 height 20
type input "VOG-250715"
type input "franco_on_board"
type input "994"
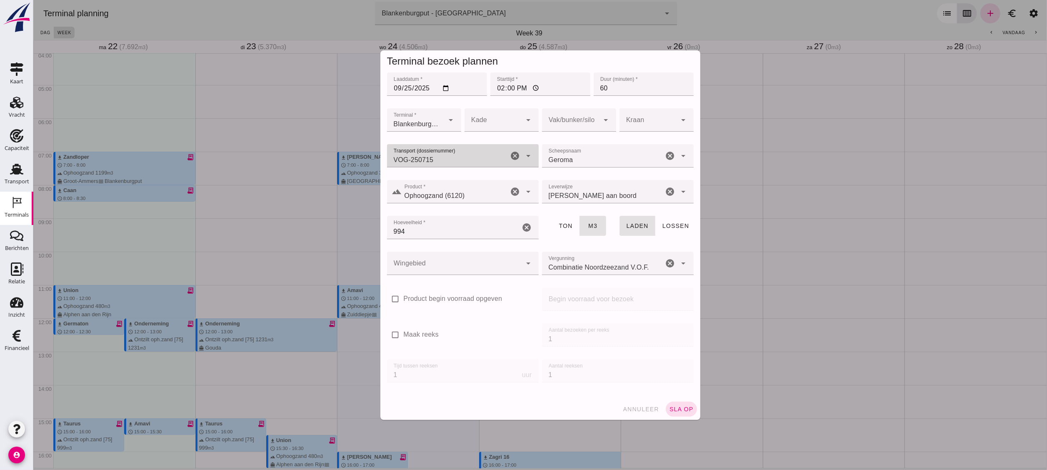
type input "VOG-250715"
click at [492, 261] on div at bounding box center [454, 263] width 135 height 23
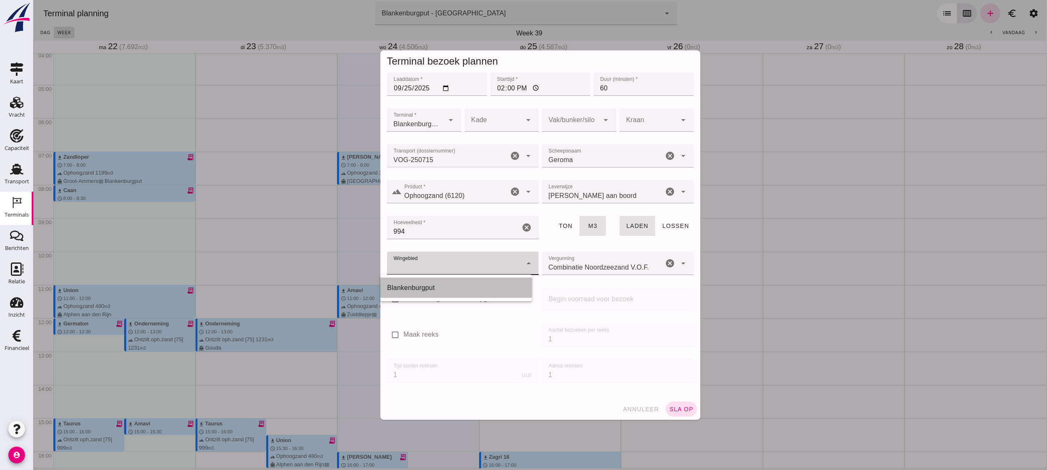
click at [479, 261] on div "Blankenburgput" at bounding box center [456, 288] width 138 height 10
type input "333"
click at [581, 115] on div at bounding box center [571, 119] width 58 height 23
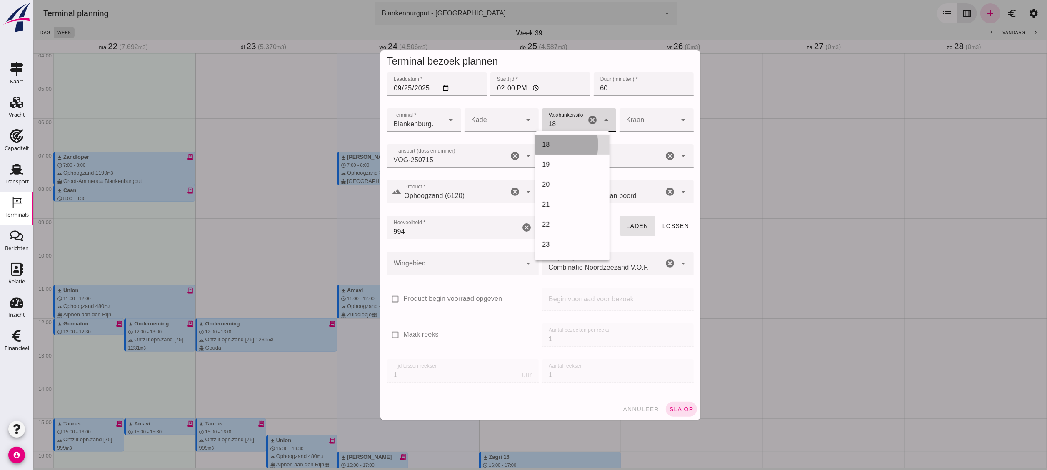
click at [557, 144] on div "18" at bounding box center [572, 145] width 61 height 10
type input "366"
click at [581, 261] on span "sla op" at bounding box center [681, 409] width 25 height 7
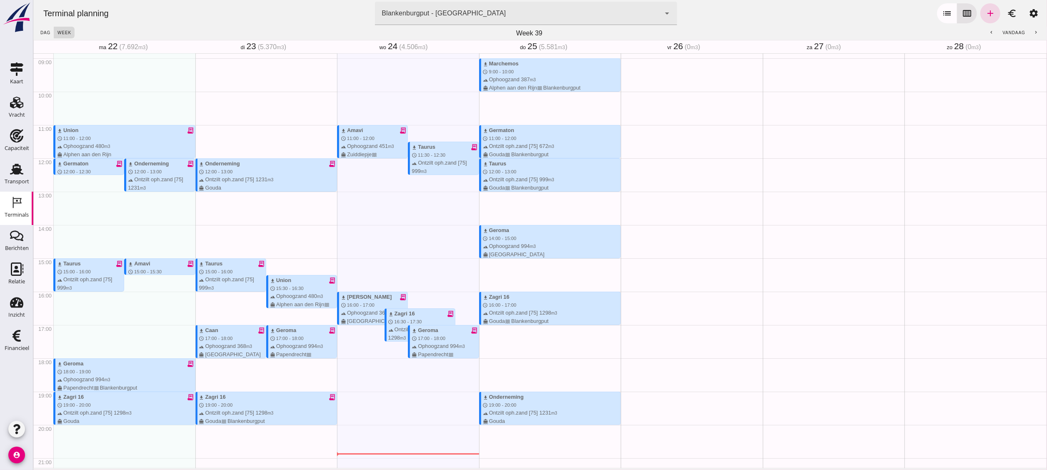
scroll to position [299, 0]
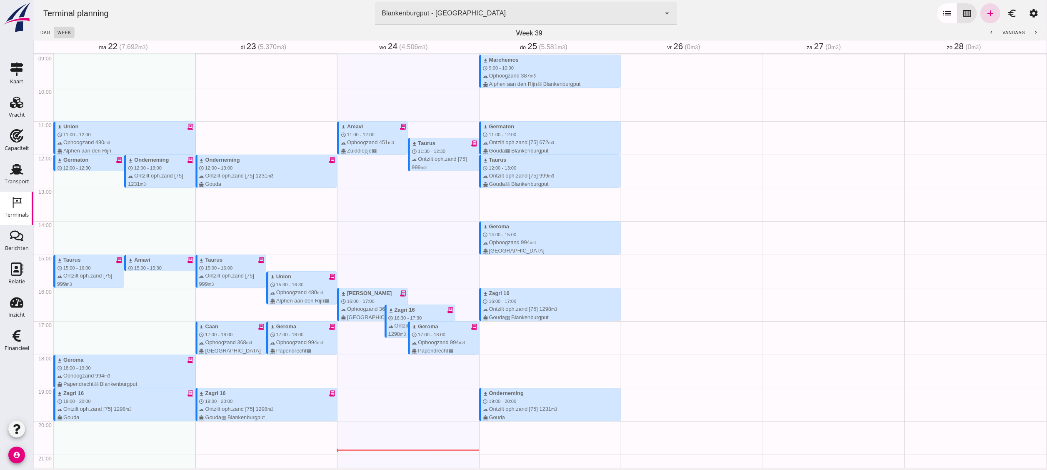
click at [581, 18] on div "Terminal planning terminal [GEOGRAPHIC_DATA] - [GEOGRAPHIC_DATA] e6c78bfd-e3f1-…" at bounding box center [539, 13] width 1007 height 27
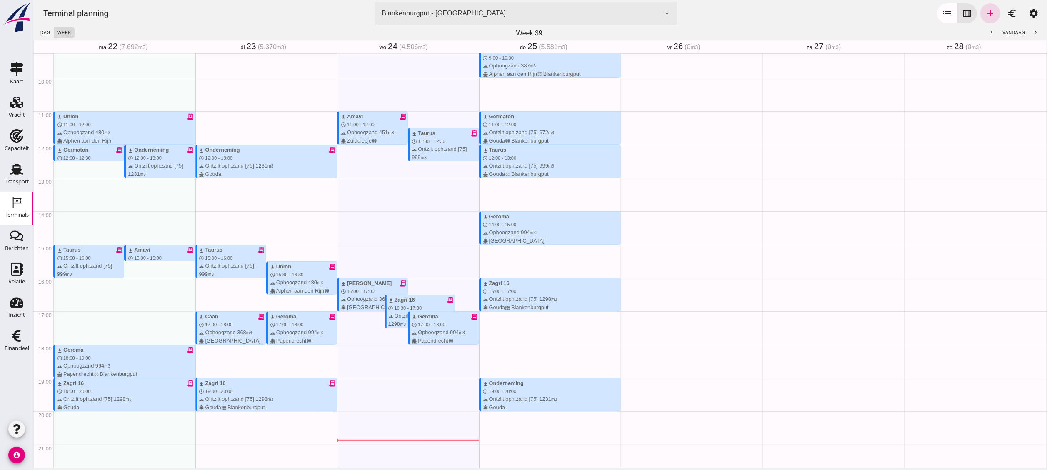
scroll to position [297, 0]
